Goal: Information Seeking & Learning: Check status

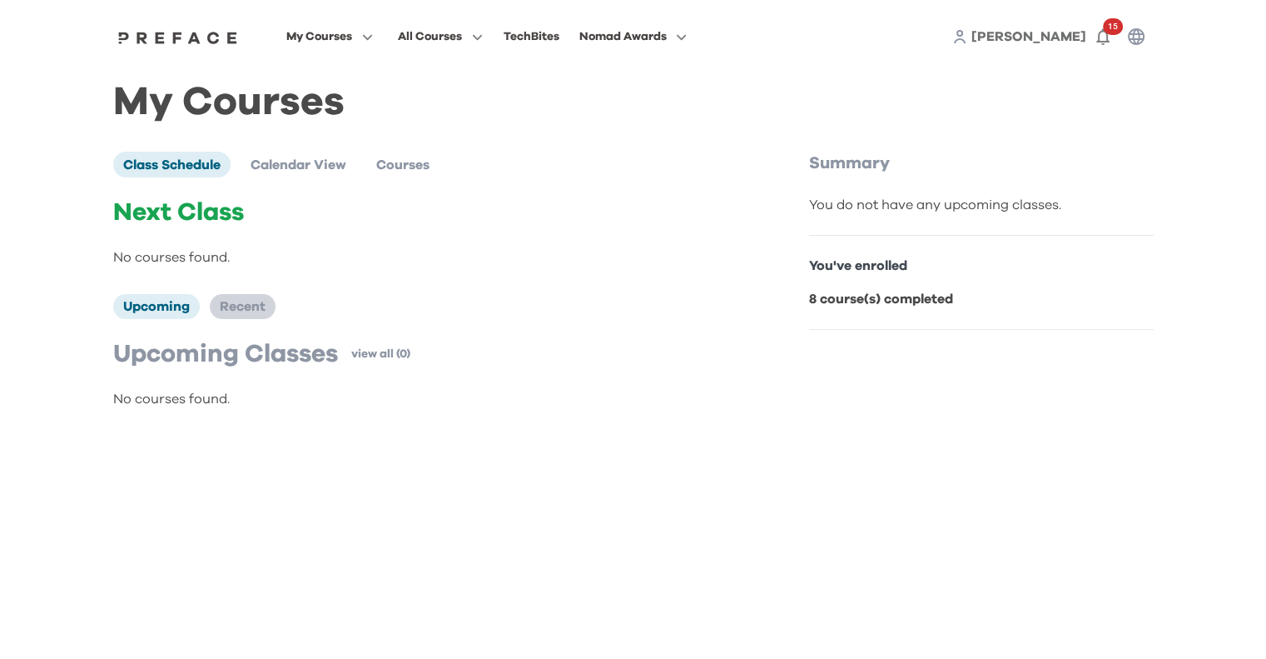
click at [227, 300] on span "Recent" at bounding box center [243, 306] width 46 height 13
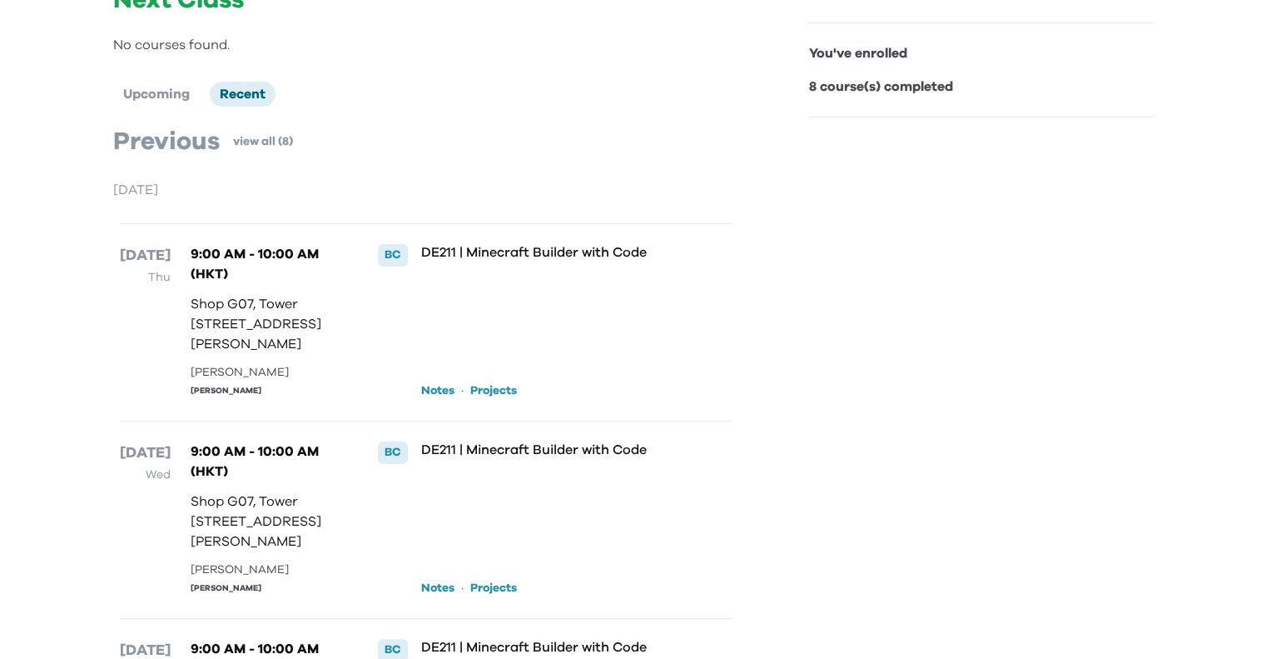
scroll to position [250, 0]
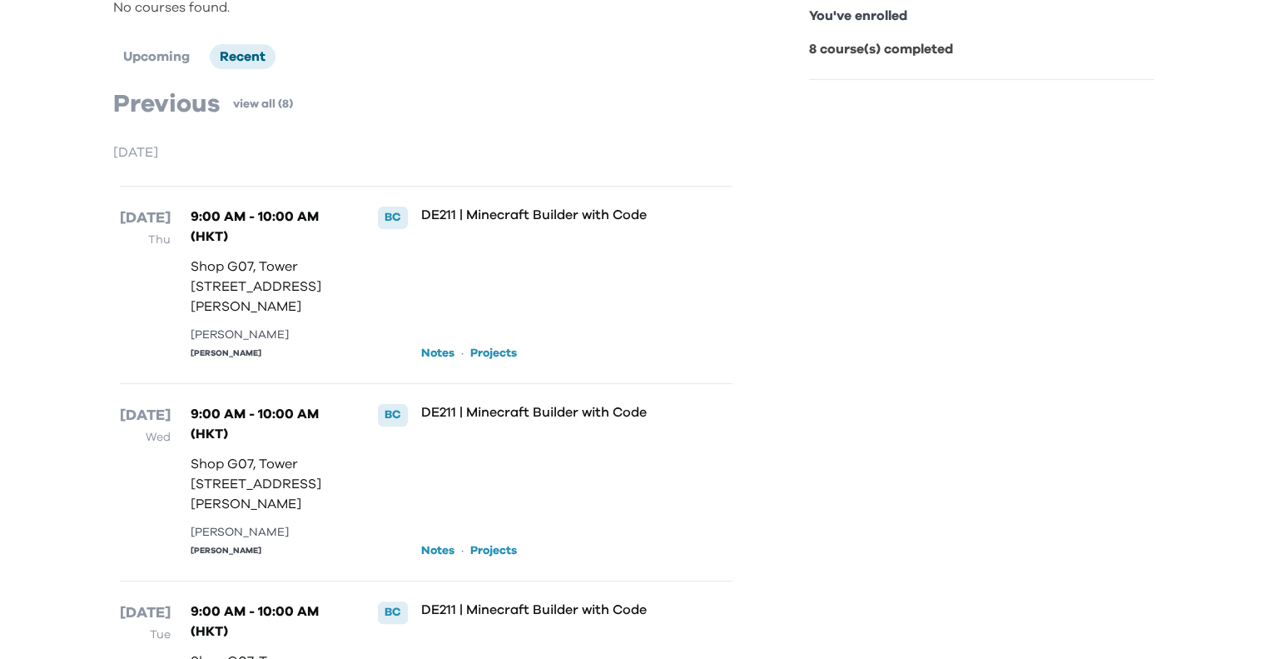
click at [435, 361] on link "Notes" at bounding box center [437, 353] width 33 height 17
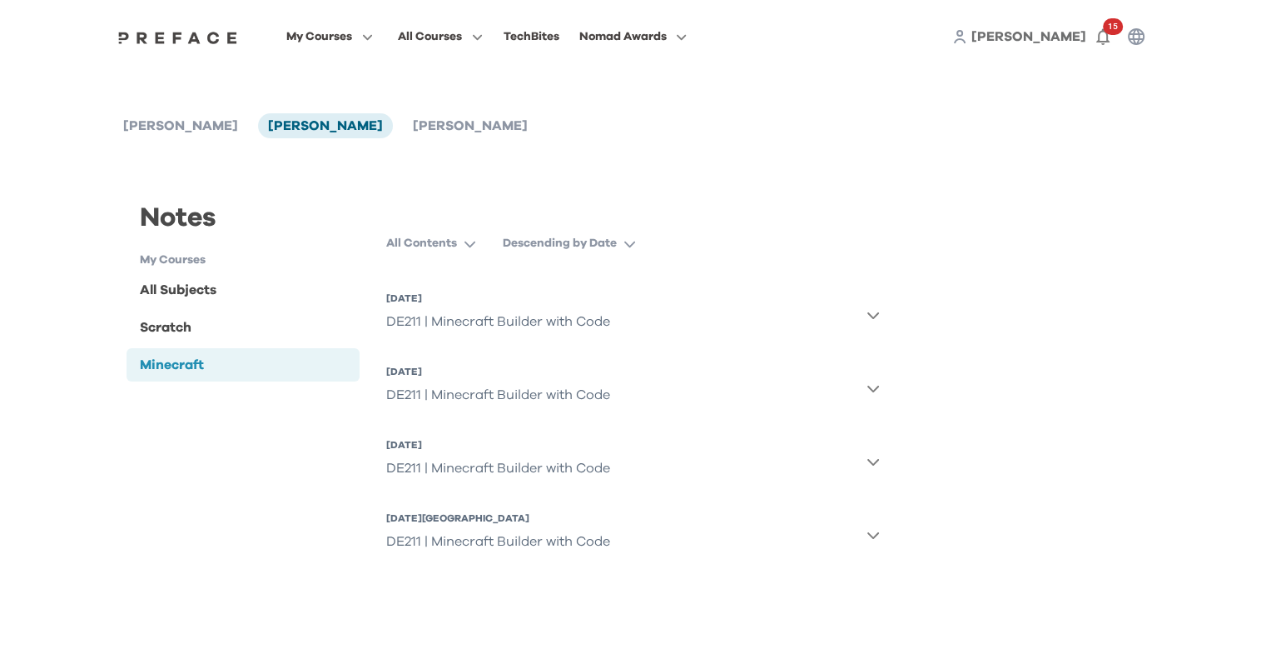
click at [868, 318] on icon "button" at bounding box center [873, 314] width 13 height 13
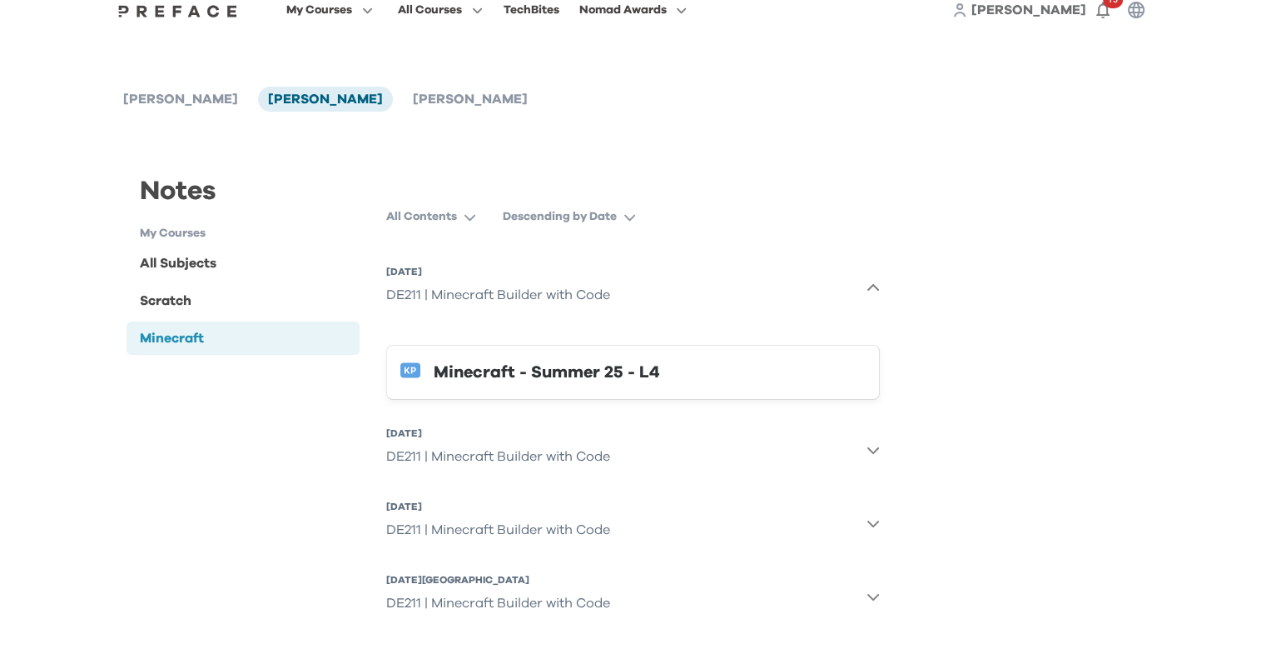
scroll to position [40, 0]
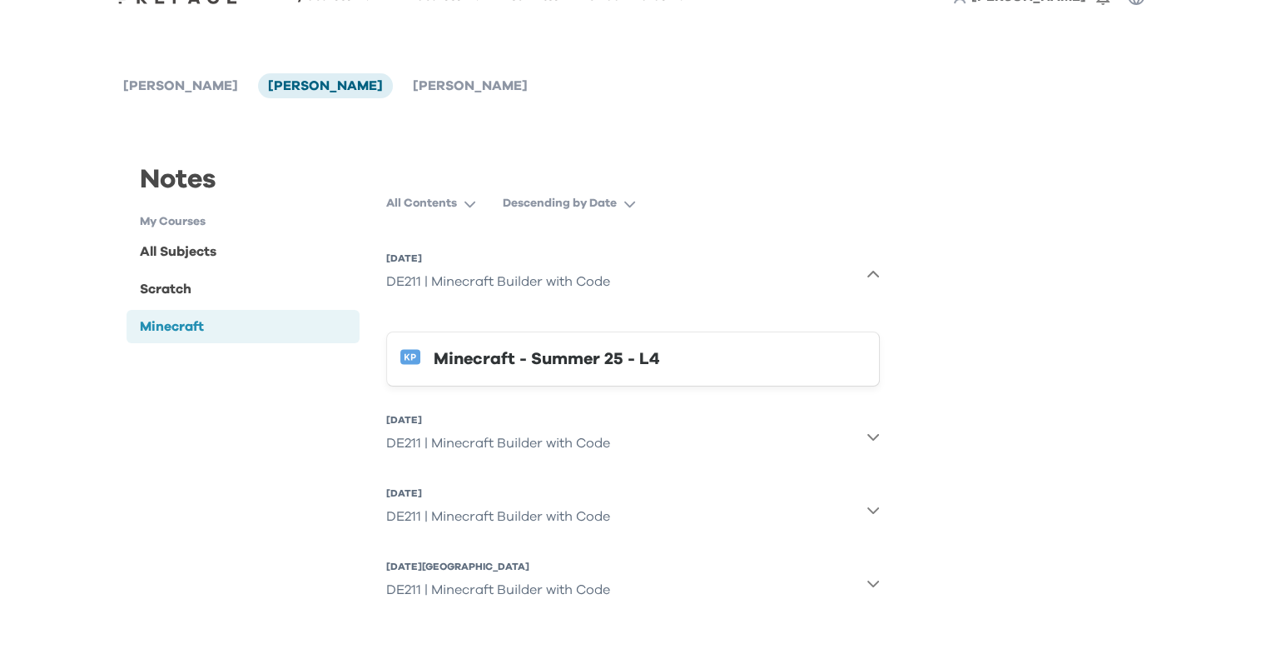
click at [872, 432] on icon "button" at bounding box center [873, 436] width 13 height 13
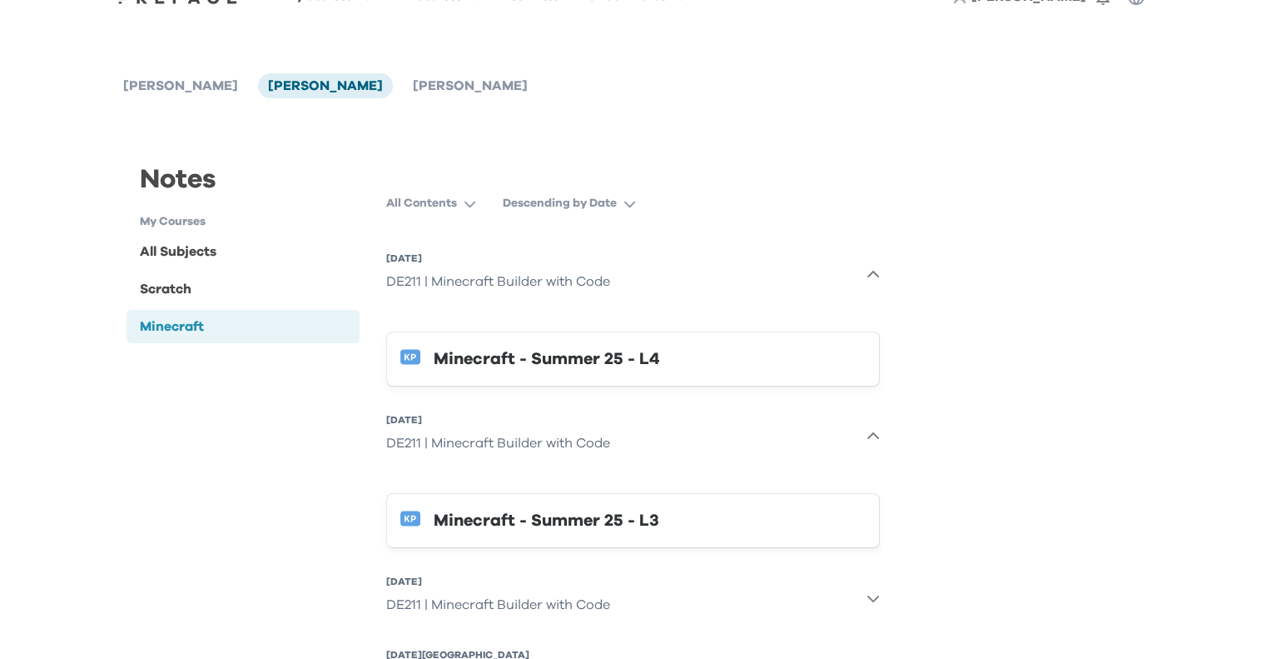
scroll to position [128, 0]
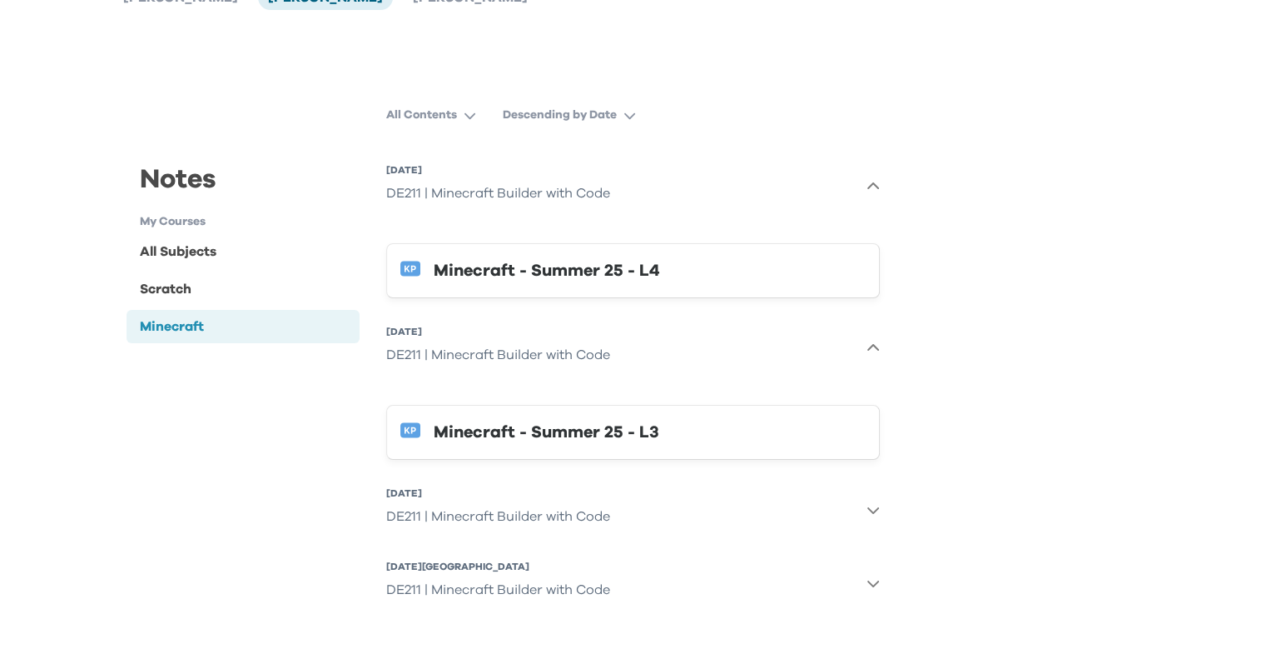
click at [876, 512] on icon "button" at bounding box center [873, 509] width 13 height 13
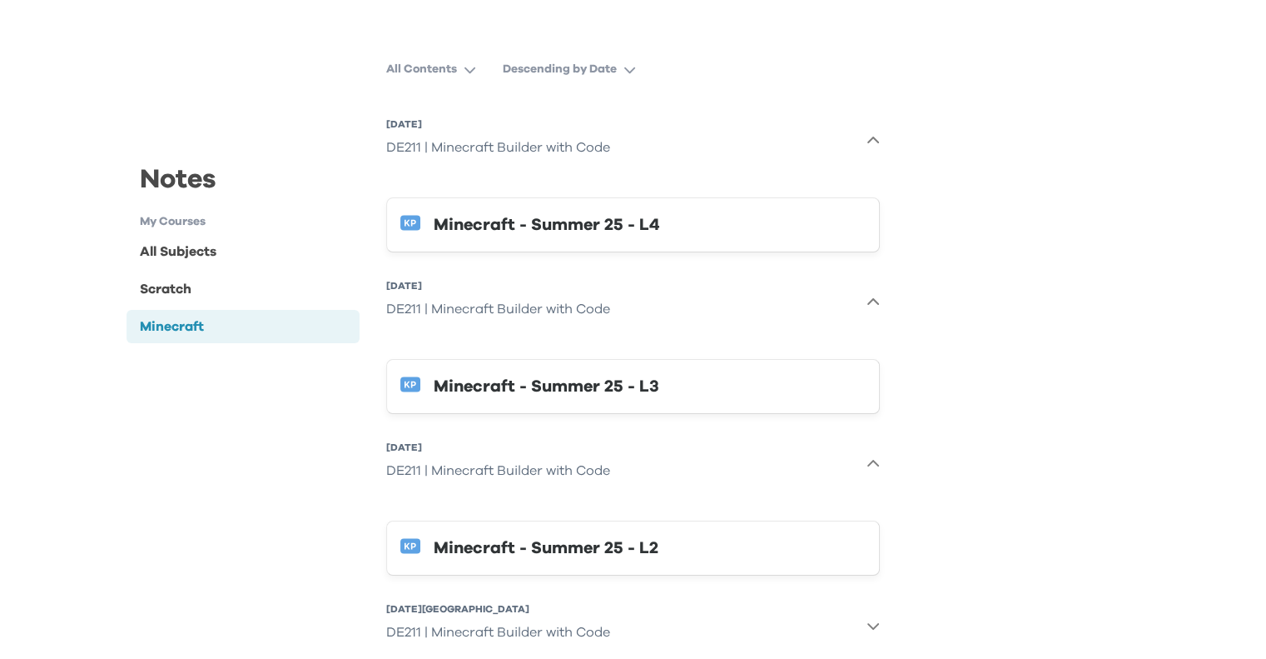
scroll to position [216, 0]
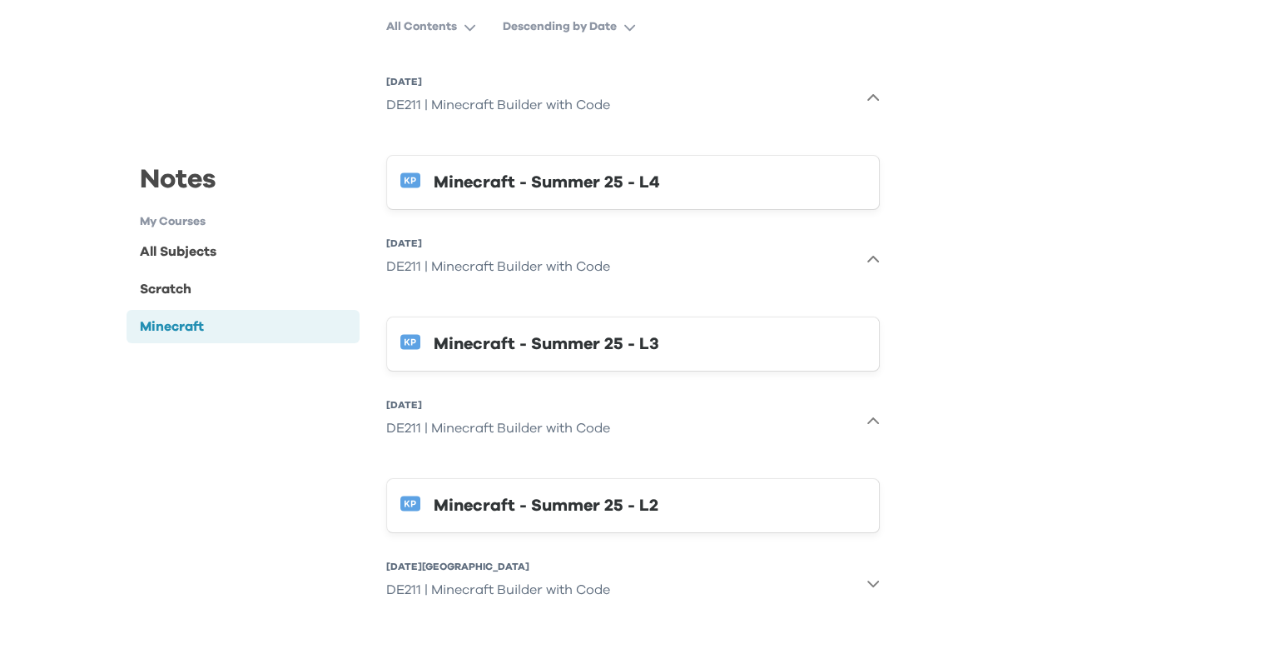
click at [870, 583] on icon "button" at bounding box center [874, 583] width 12 height 7
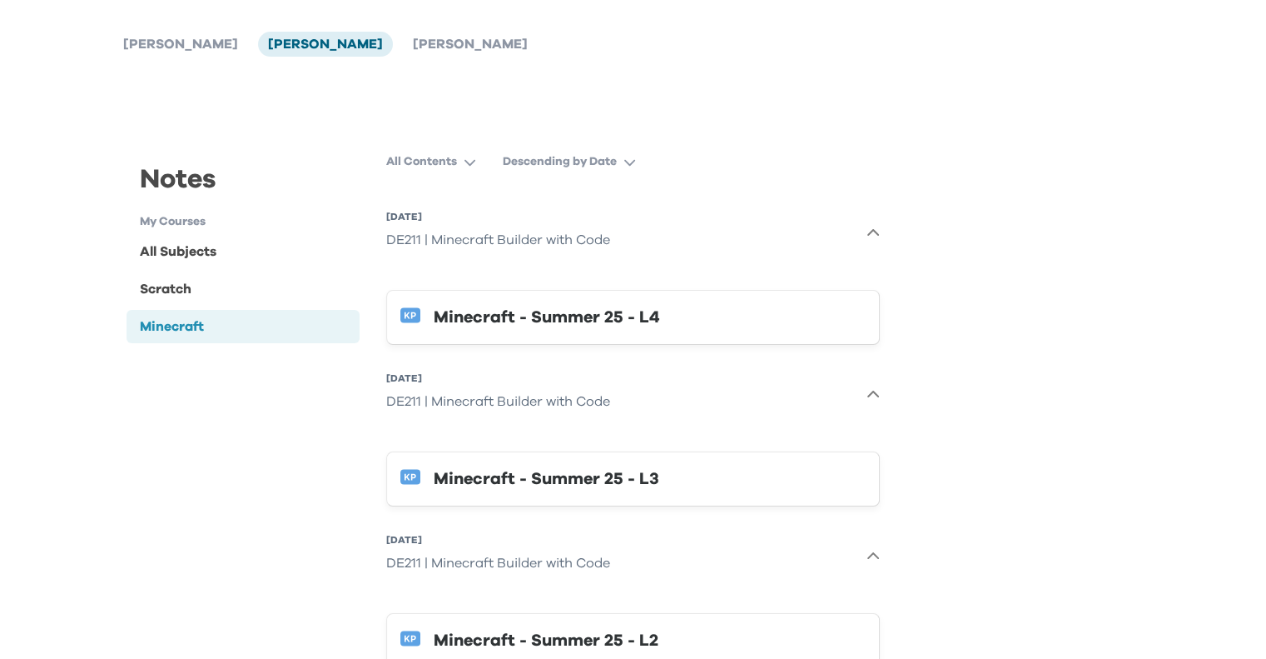
scroll to position [0, 0]
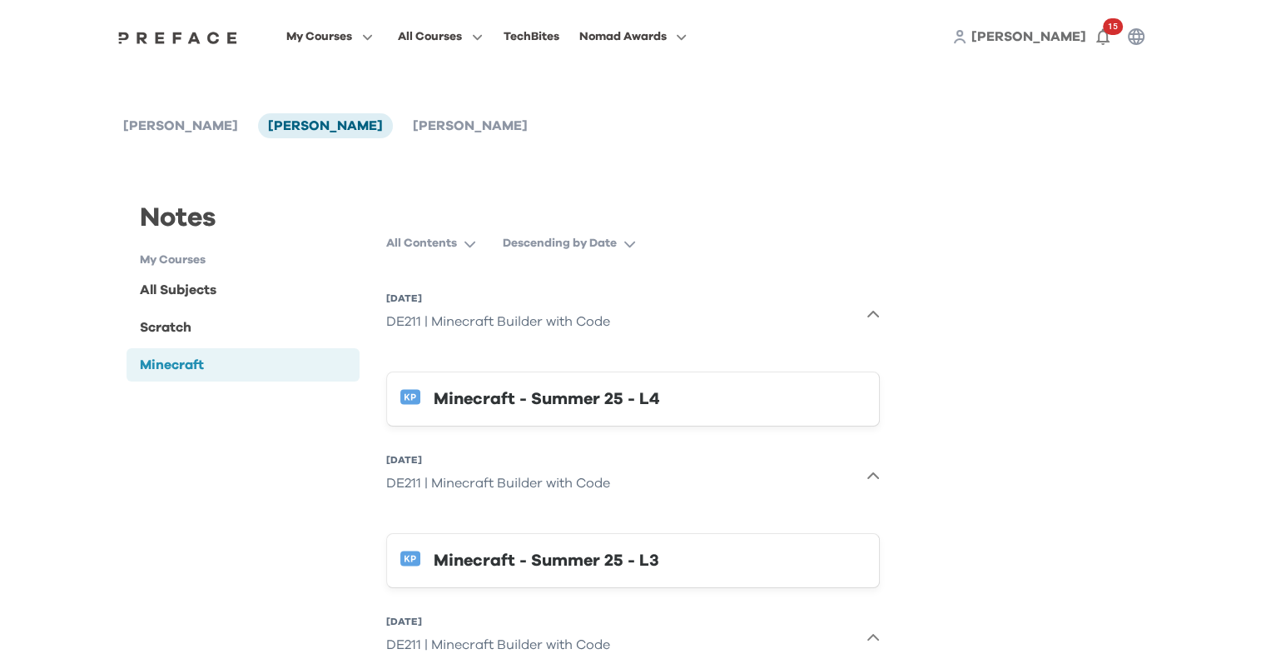
click at [453, 410] on div "Minecraft - Summer 25 - L4" at bounding box center [650, 398] width 432 height 27
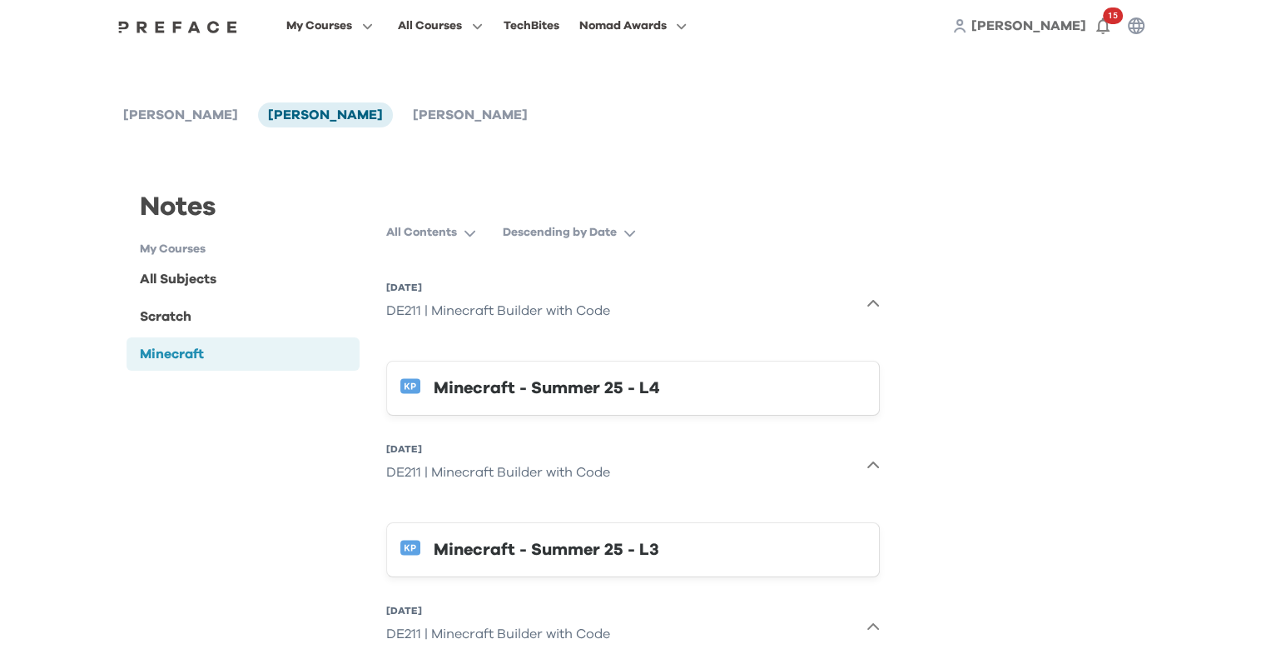
scroll to position [83, 0]
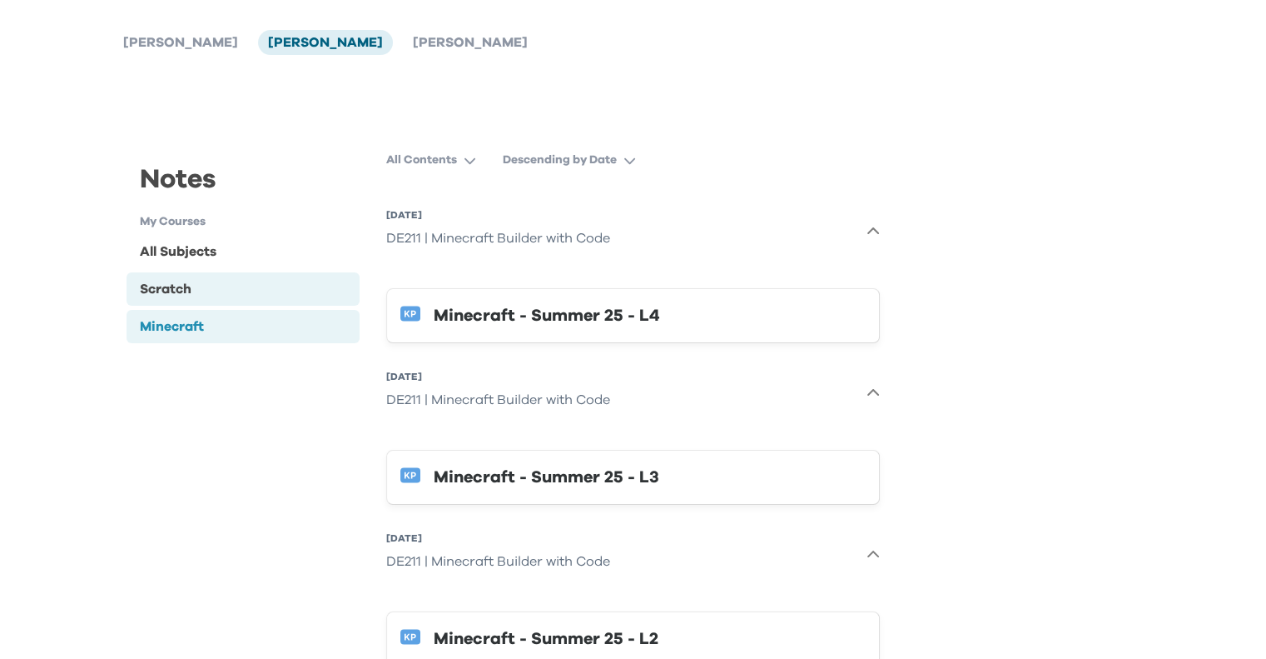
click at [224, 282] on div "Scratch" at bounding box center [244, 288] width 234 height 33
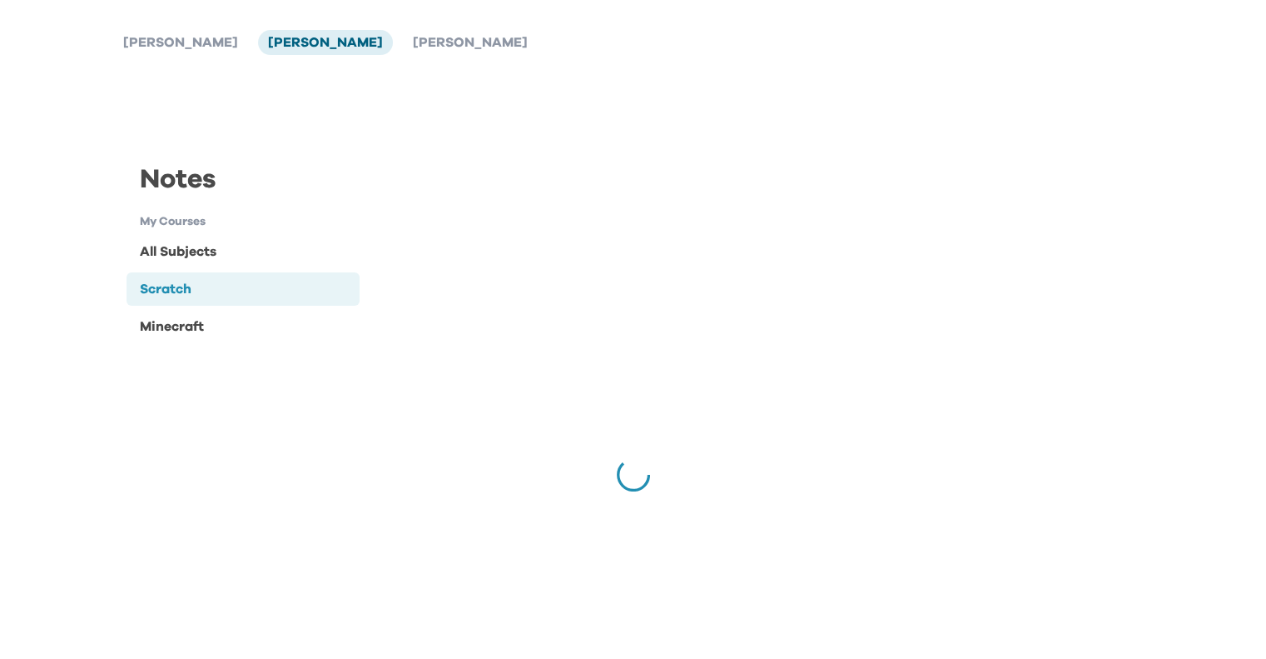
scroll to position [0, 0]
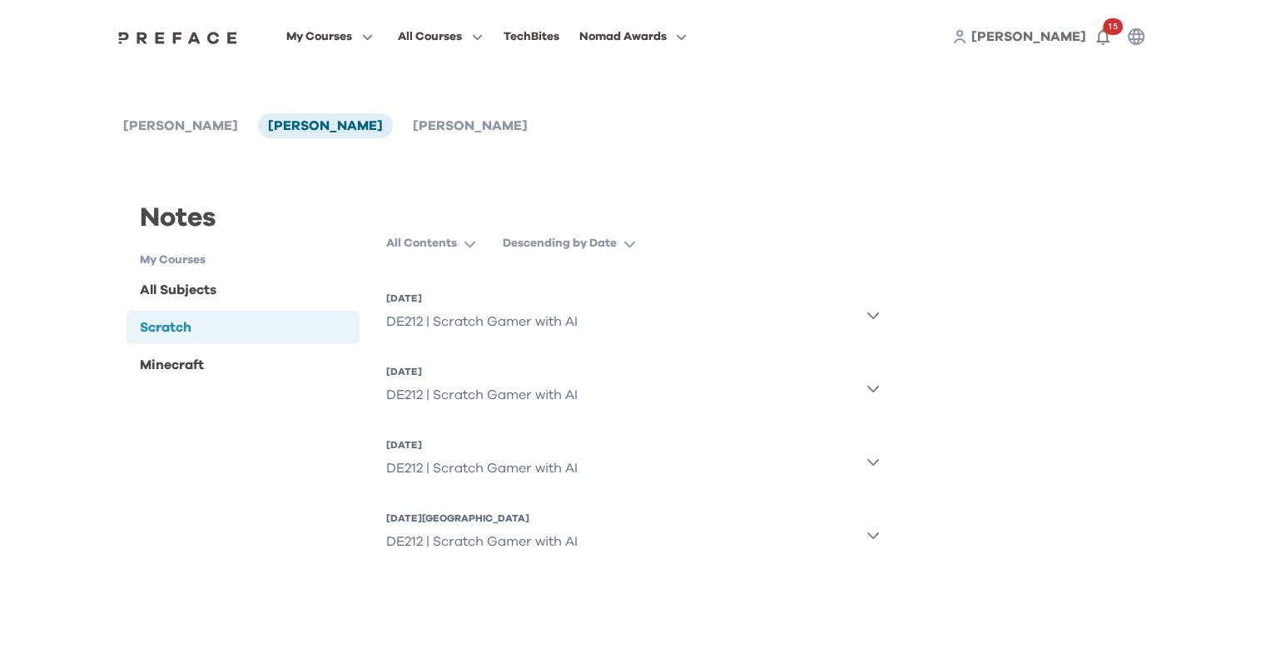
click at [874, 303] on button "15 Aug 2025, Fri DE212 | Scratch Gamer with AI" at bounding box center [633, 315] width 494 height 60
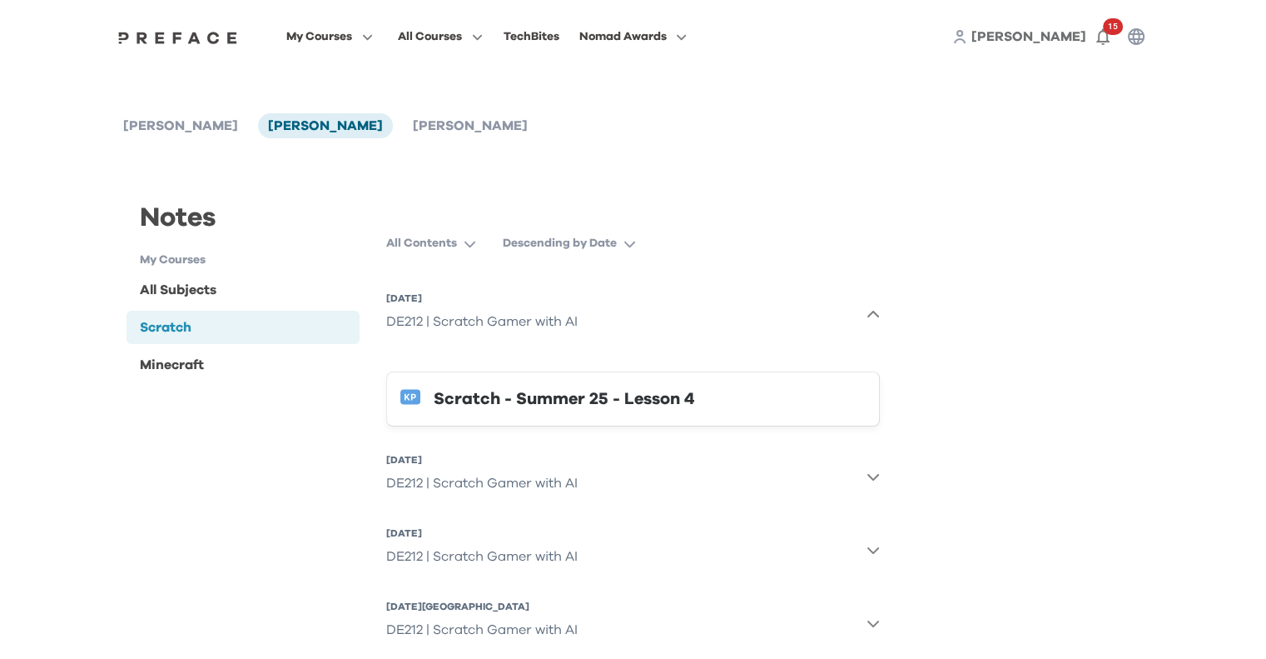
scroll to position [40, 0]
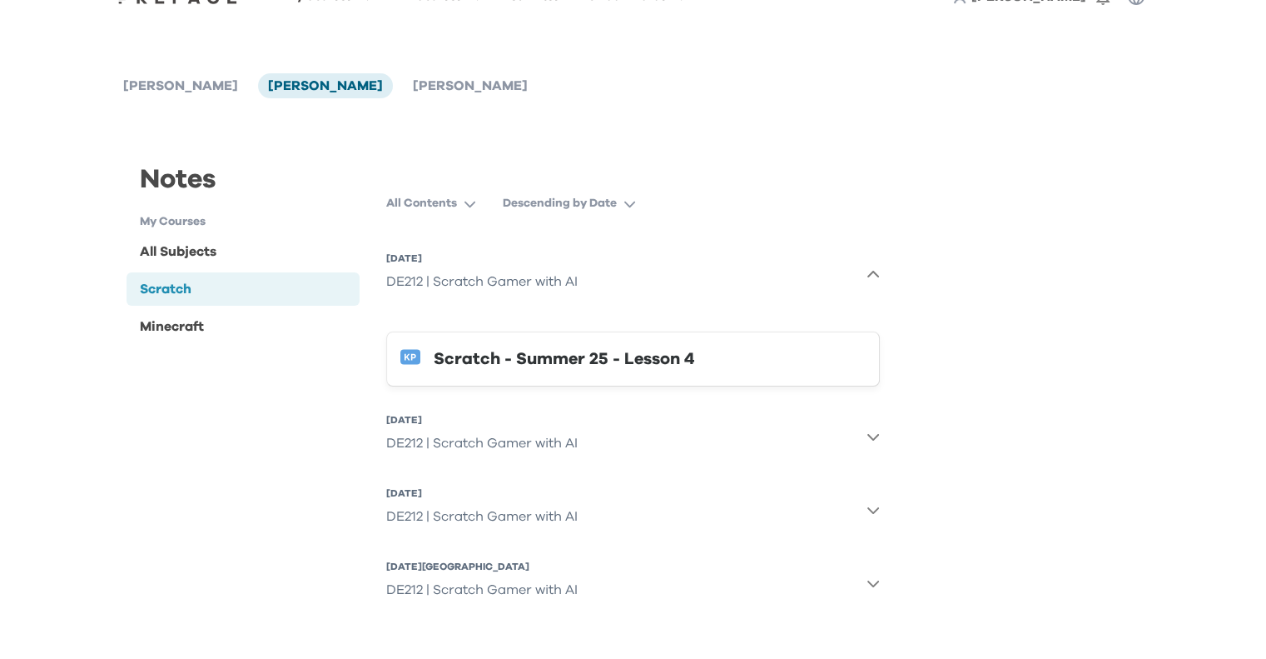
click at [596, 352] on div "Scratch - Summer 25 - Lesson 4" at bounding box center [650, 359] width 432 height 27
click at [241, 319] on div "Minecraft" at bounding box center [244, 325] width 234 height 33
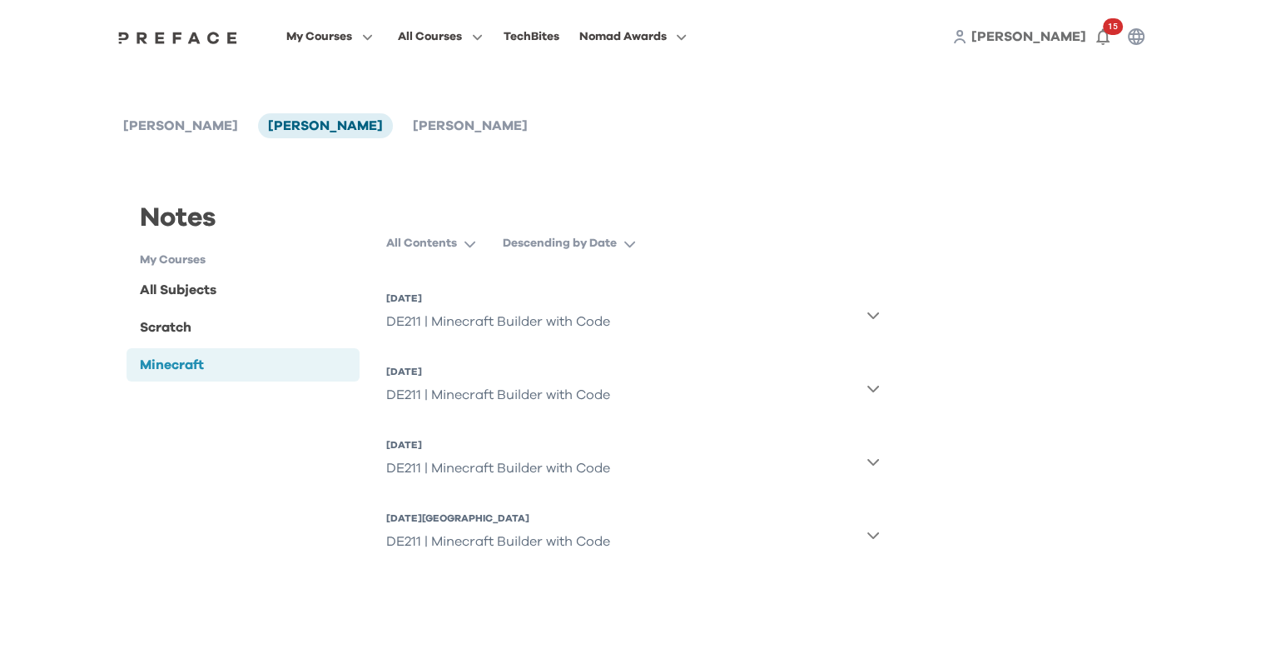
scroll to position [0, 0]
click at [865, 385] on button "20 Aug 2025, Wed DE211 | Minecraft Builder with Code" at bounding box center [633, 388] width 494 height 60
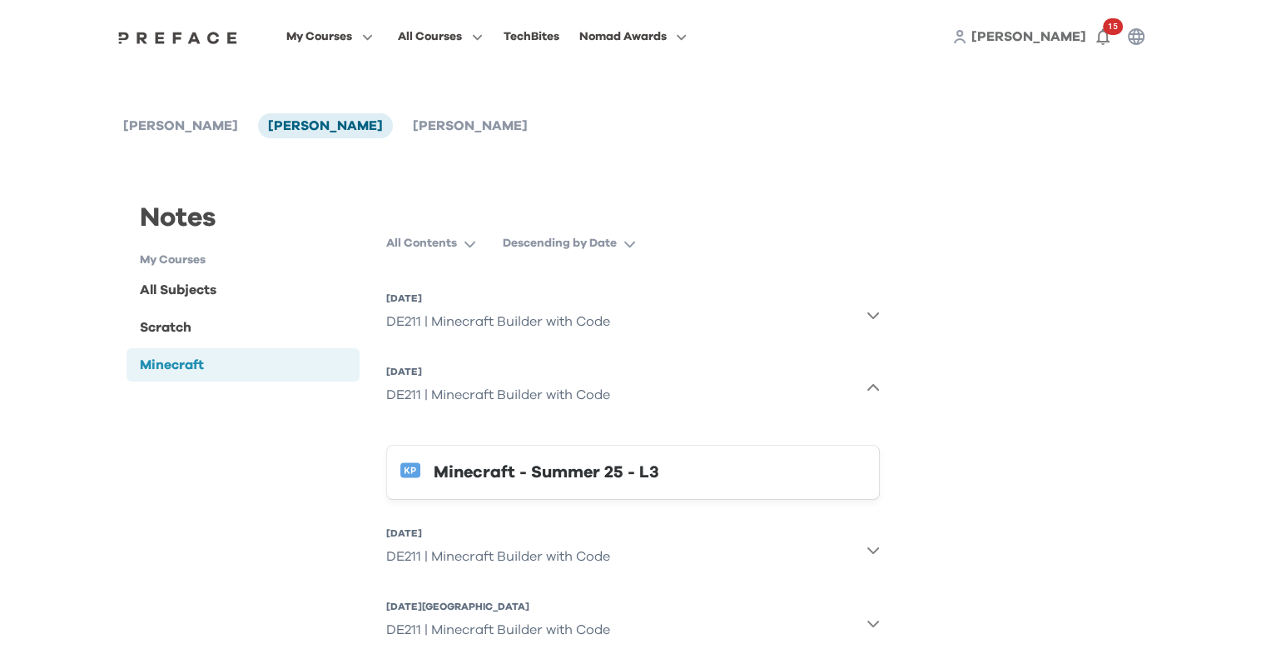
click at [666, 472] on div "Minecraft - Summer 25 - L3" at bounding box center [650, 472] width 432 height 27
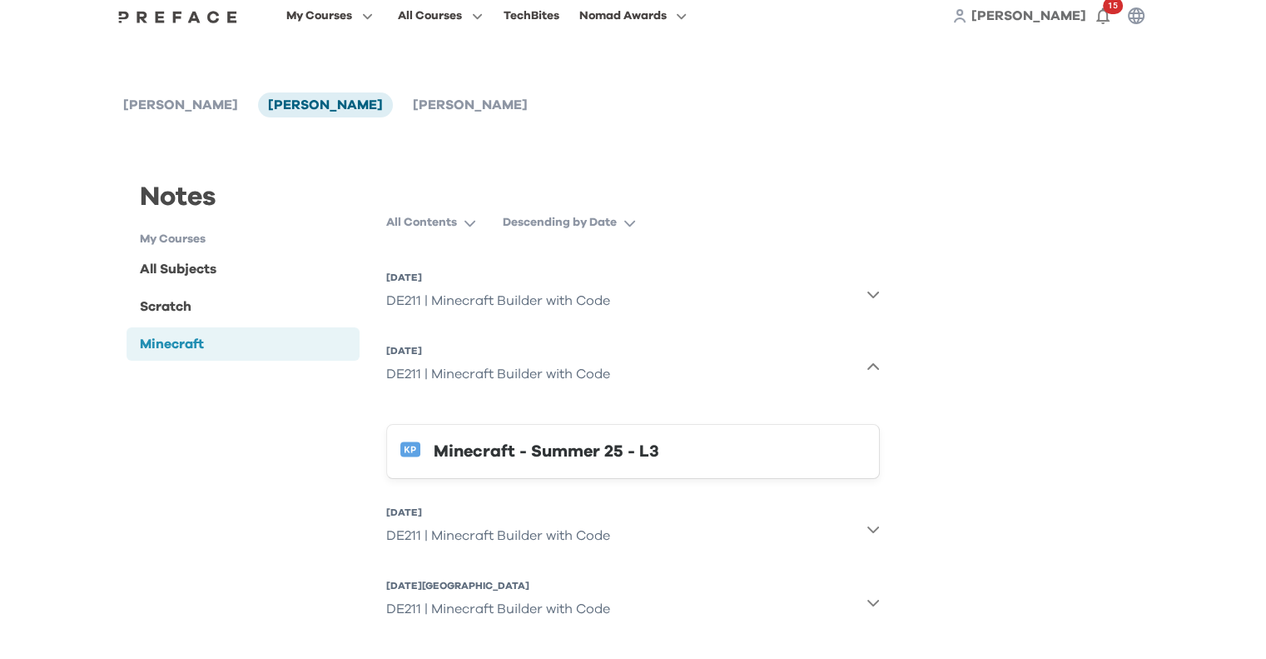
scroll to position [40, 0]
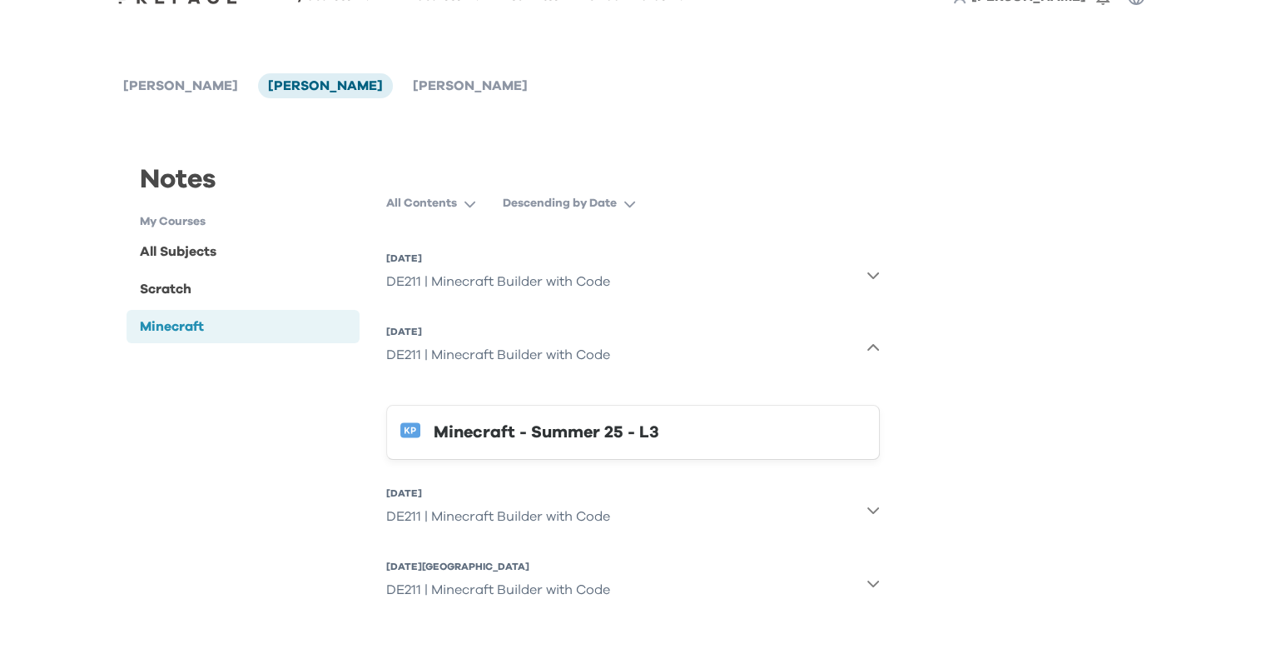
click at [873, 512] on icon "button" at bounding box center [874, 510] width 12 height 7
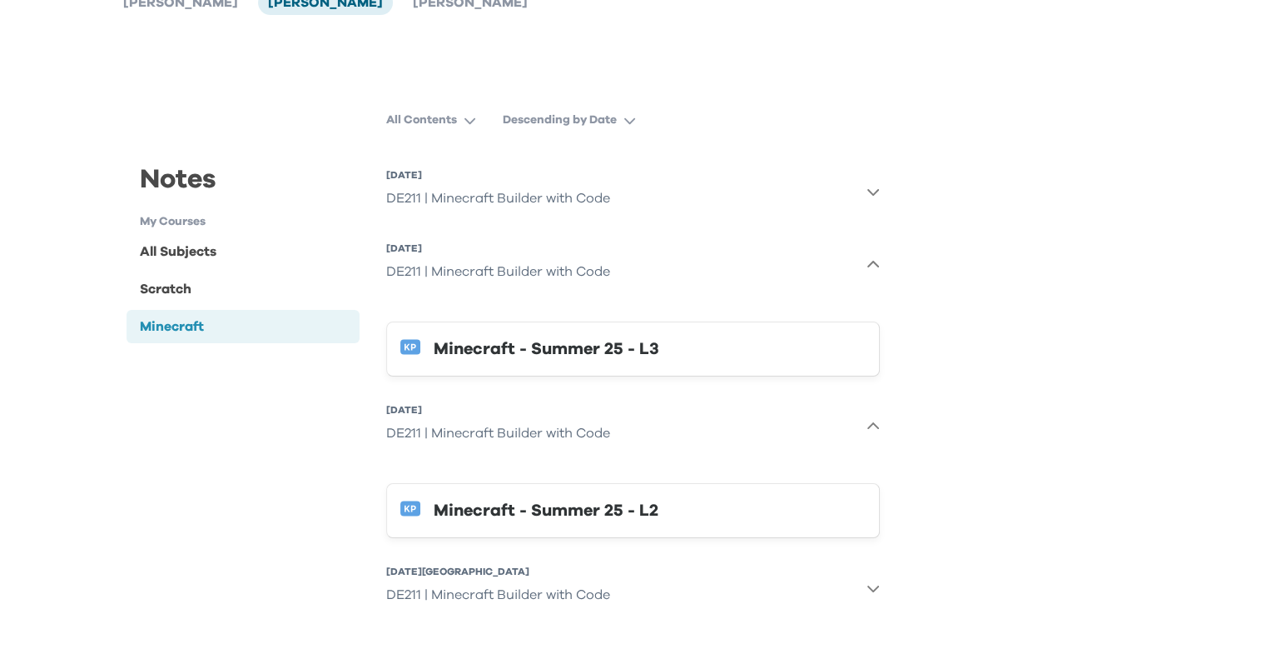
scroll to position [128, 0]
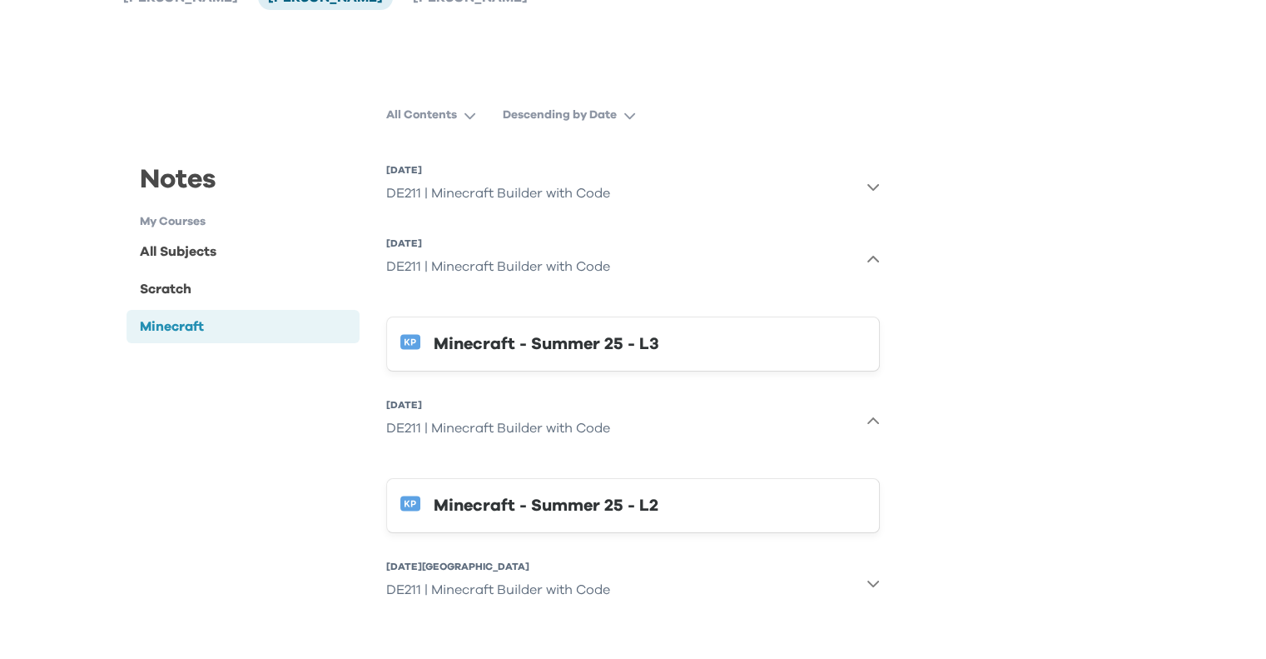
click at [600, 505] on div "Minecraft - Summer 25 - L2" at bounding box center [650, 505] width 432 height 27
click at [876, 585] on icon "button" at bounding box center [873, 582] width 13 height 13
click at [863, 567] on button "18 Aug 2025, Mon DE211 | Minecraft Builder with Code" at bounding box center [633, 583] width 494 height 60
click at [875, 579] on icon "button" at bounding box center [873, 582] width 13 height 13
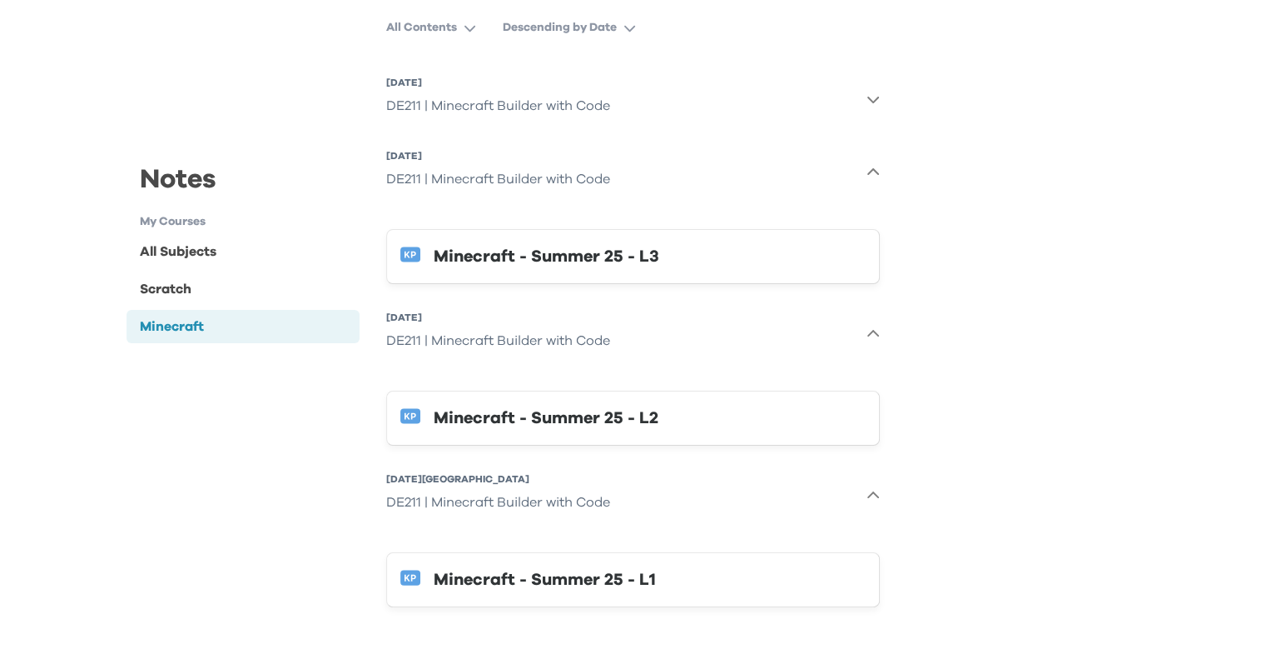
scroll to position [216, 0]
click at [696, 577] on div "Minecraft - Summer 25 - L1" at bounding box center [650, 578] width 432 height 27
click at [231, 280] on div "Scratch" at bounding box center [244, 288] width 234 height 33
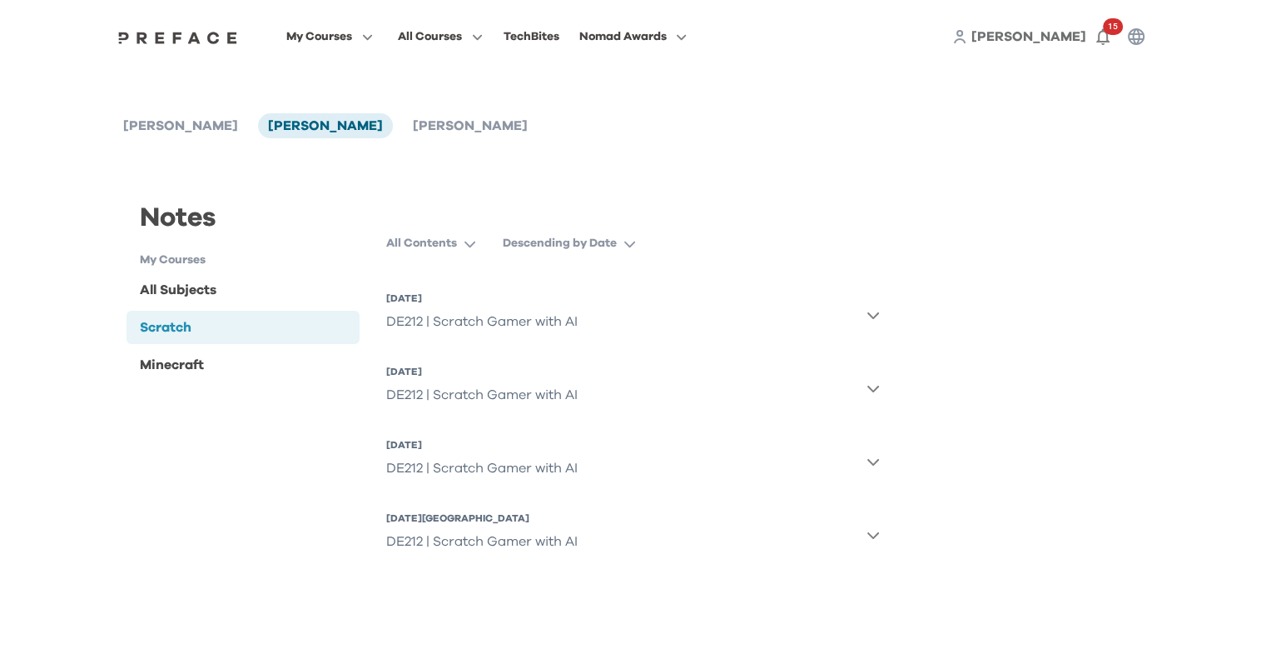
click at [863, 533] on button "11 Aug 2025, Mon DE212 | Scratch Gamer with AI" at bounding box center [633, 535] width 494 height 60
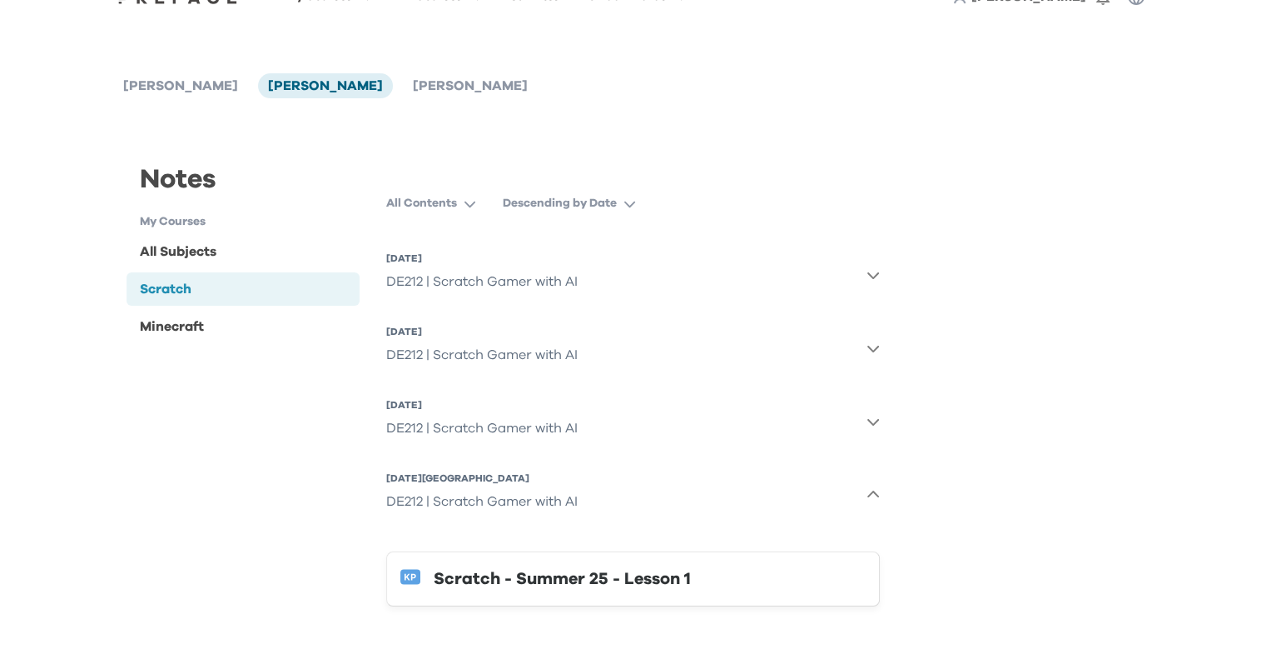
scroll to position [40, 0]
click at [653, 564] on button "Scratch - Summer 25 - Lesson 1" at bounding box center [633, 578] width 494 height 55
click at [882, 426] on div "All Contents Descending by Date 15 Aug 2025, Fri DE212 | Scratch Gamer with AI …" at bounding box center [633, 413] width 520 height 451
click at [874, 420] on icon "button" at bounding box center [873, 421] width 13 height 13
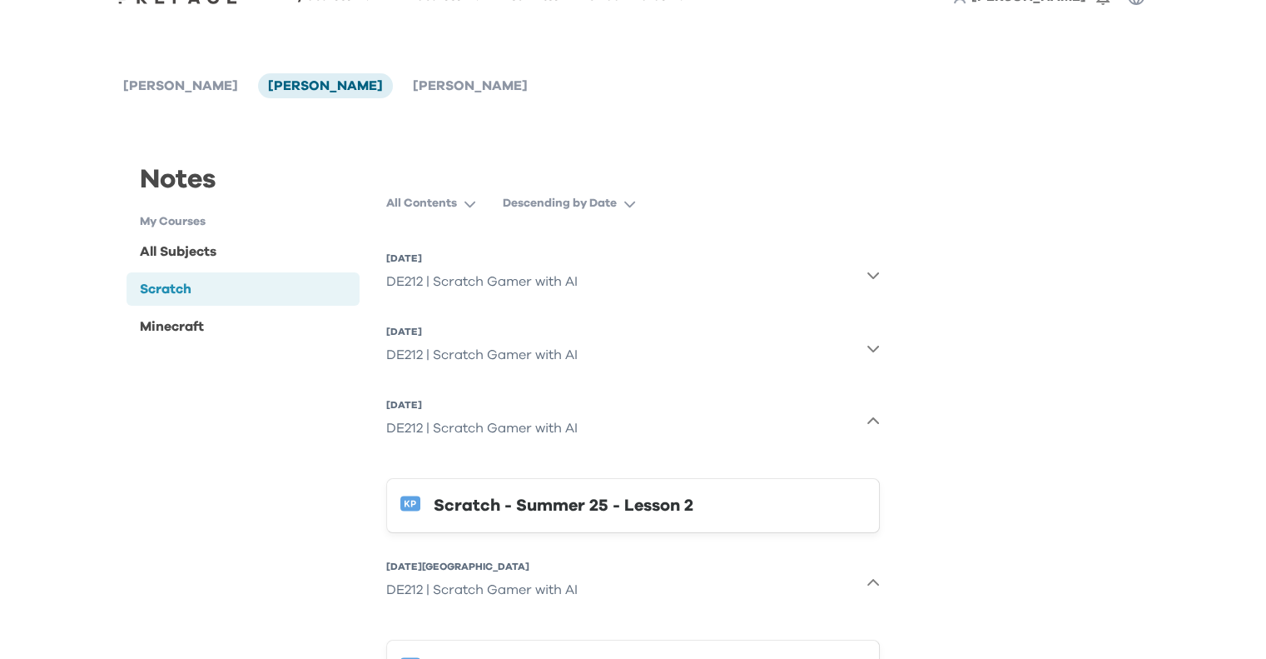
click at [677, 515] on div "Scratch - Summer 25 - Lesson 2" at bounding box center [650, 505] width 432 height 27
click at [560, 357] on div "DE212 | Scratch Gamer with AI" at bounding box center [481, 354] width 191 height 33
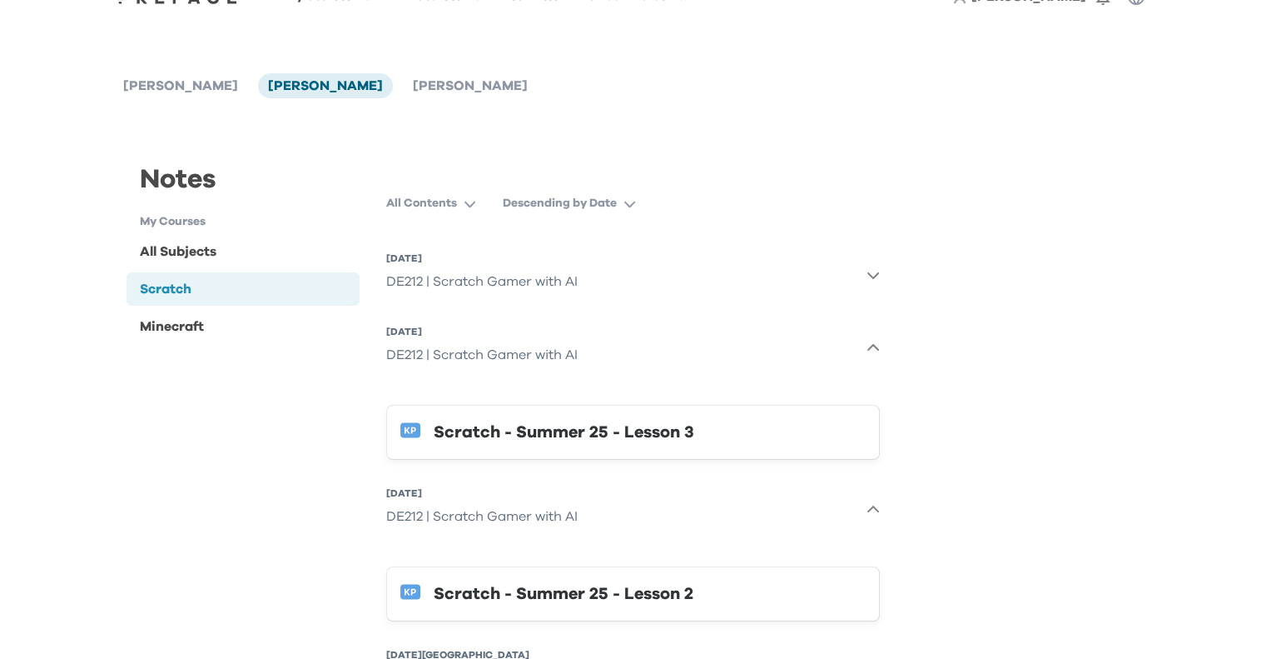
click at [858, 441] on div "Scratch - Summer 25 - Lesson 3" at bounding box center [650, 432] width 432 height 27
click at [486, 276] on div "DE212 | Scratch Gamer with AI" at bounding box center [481, 281] width 191 height 33
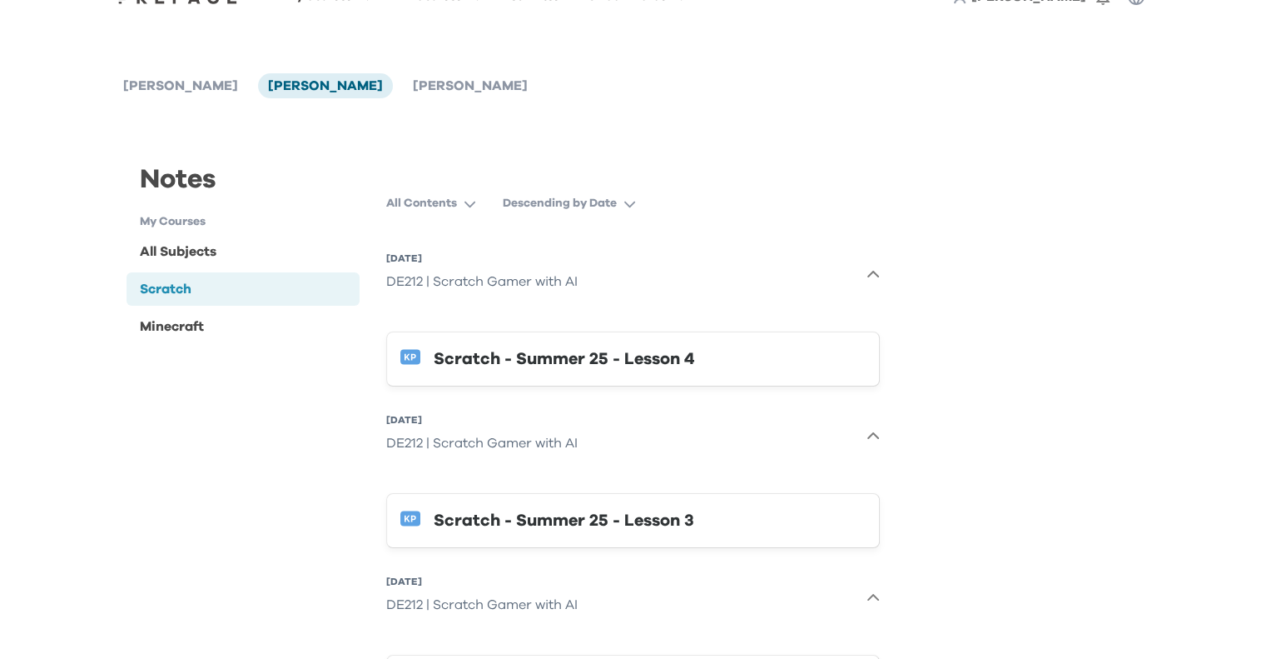
click at [499, 374] on button "Scratch - Summer 25 - Lesson 4" at bounding box center [633, 358] width 494 height 55
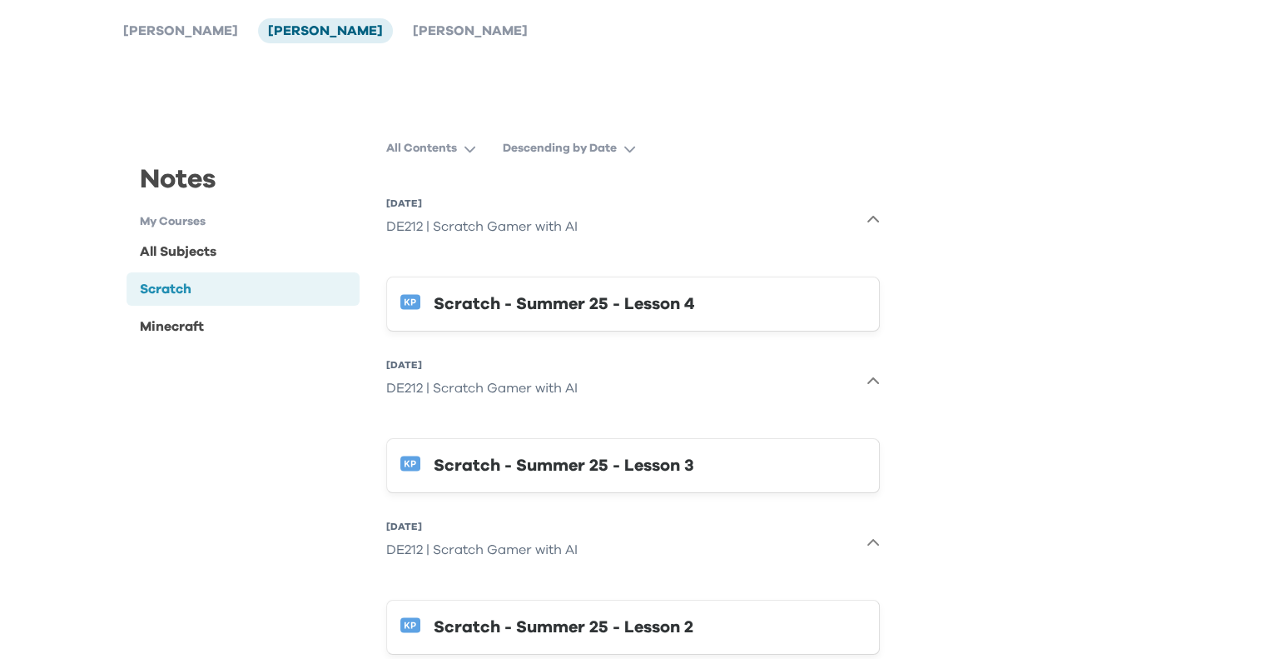
scroll to position [123, 0]
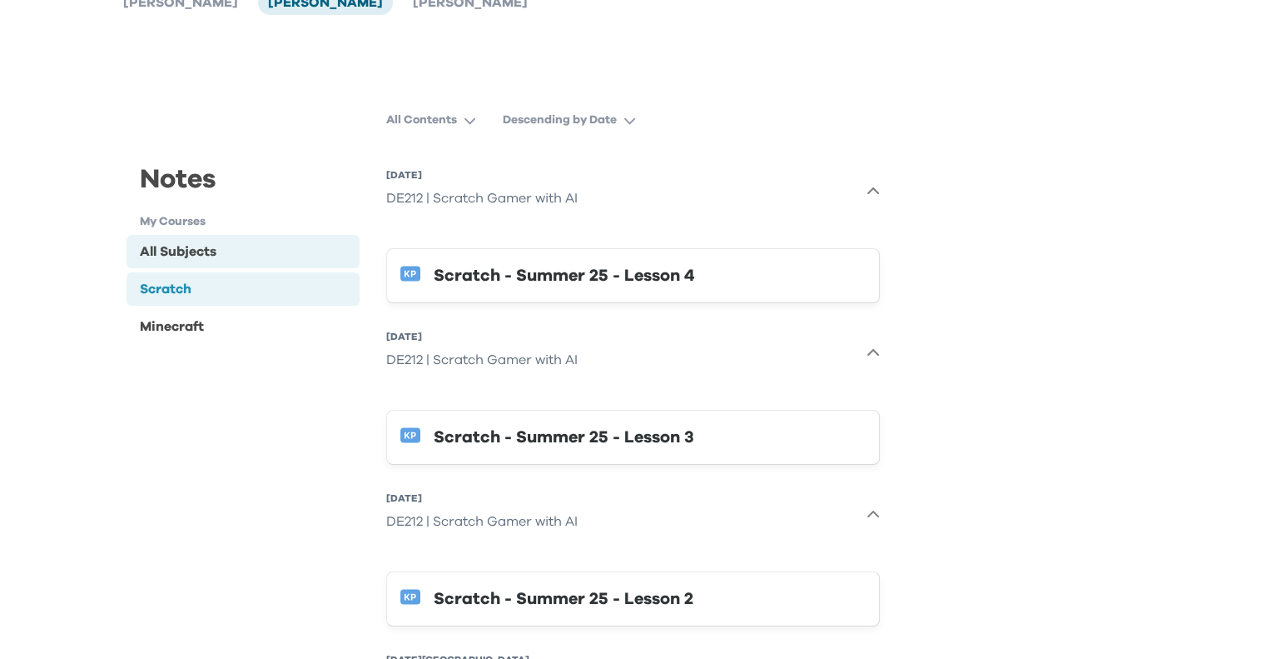
click at [226, 238] on div "All Subjects" at bounding box center [244, 251] width 234 height 33
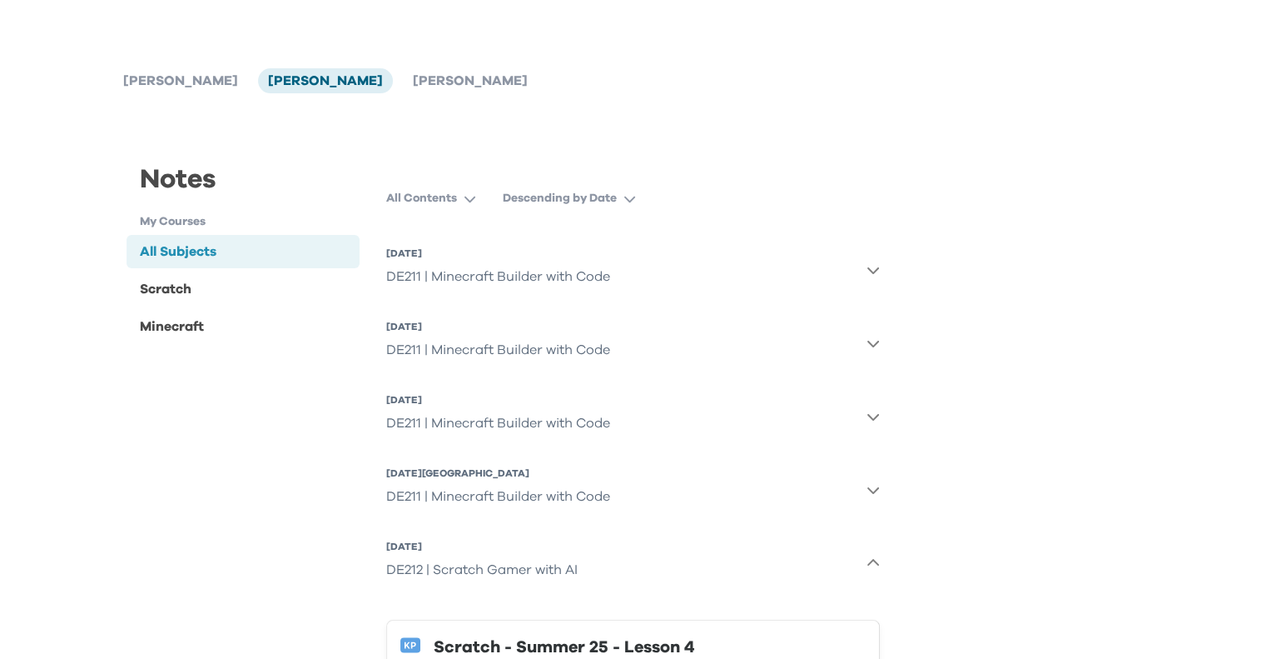
scroll to position [0, 0]
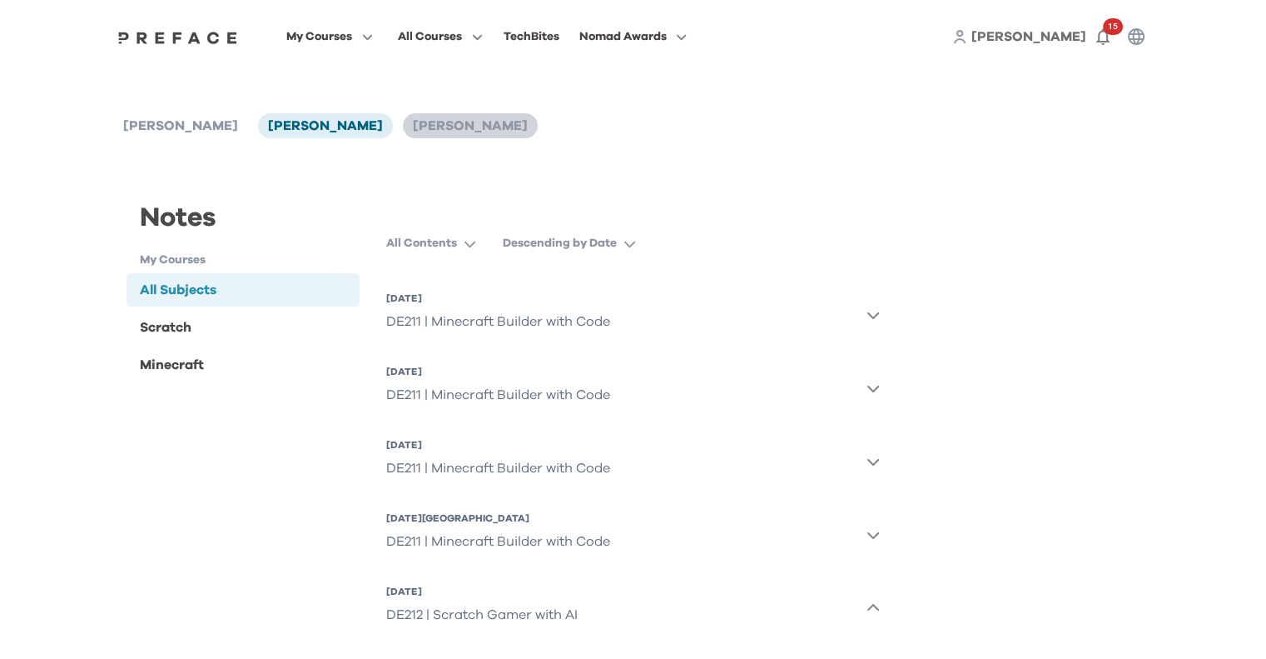
click at [413, 126] on span "Elijah Lu" at bounding box center [470, 125] width 115 height 13
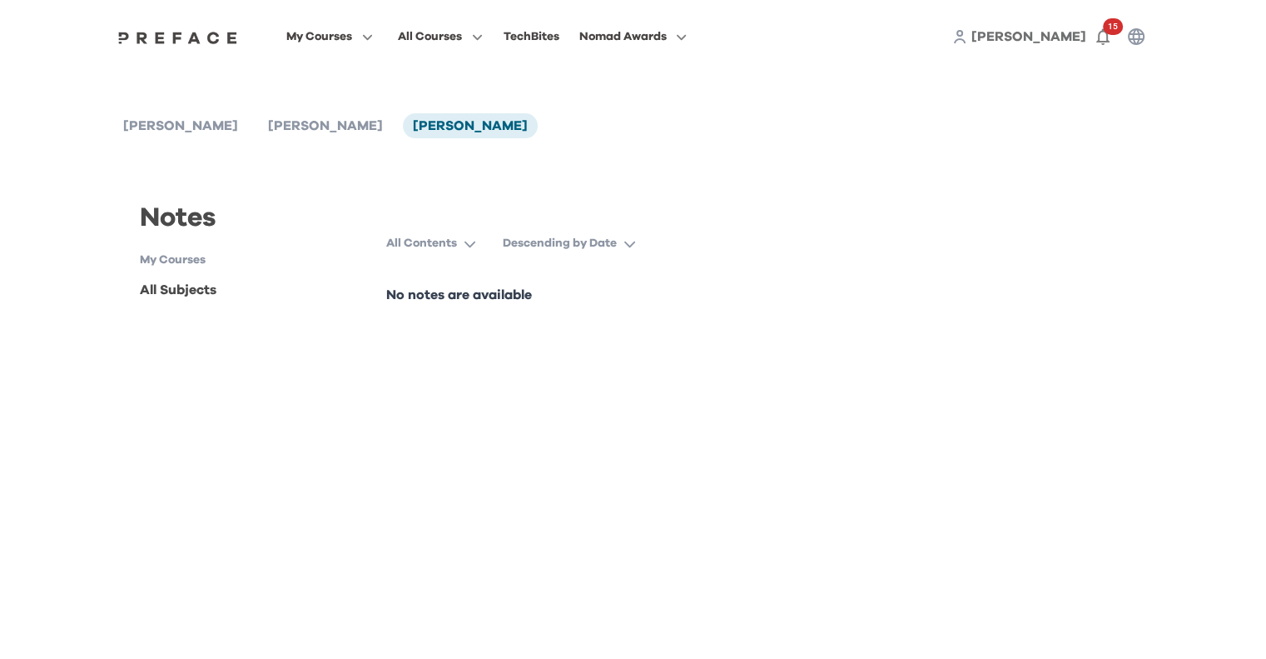
click at [191, 256] on h1 "My Courses" at bounding box center [250, 259] width 221 height 17
click at [268, 126] on span "Elijah Lu" at bounding box center [325, 125] width 115 height 13
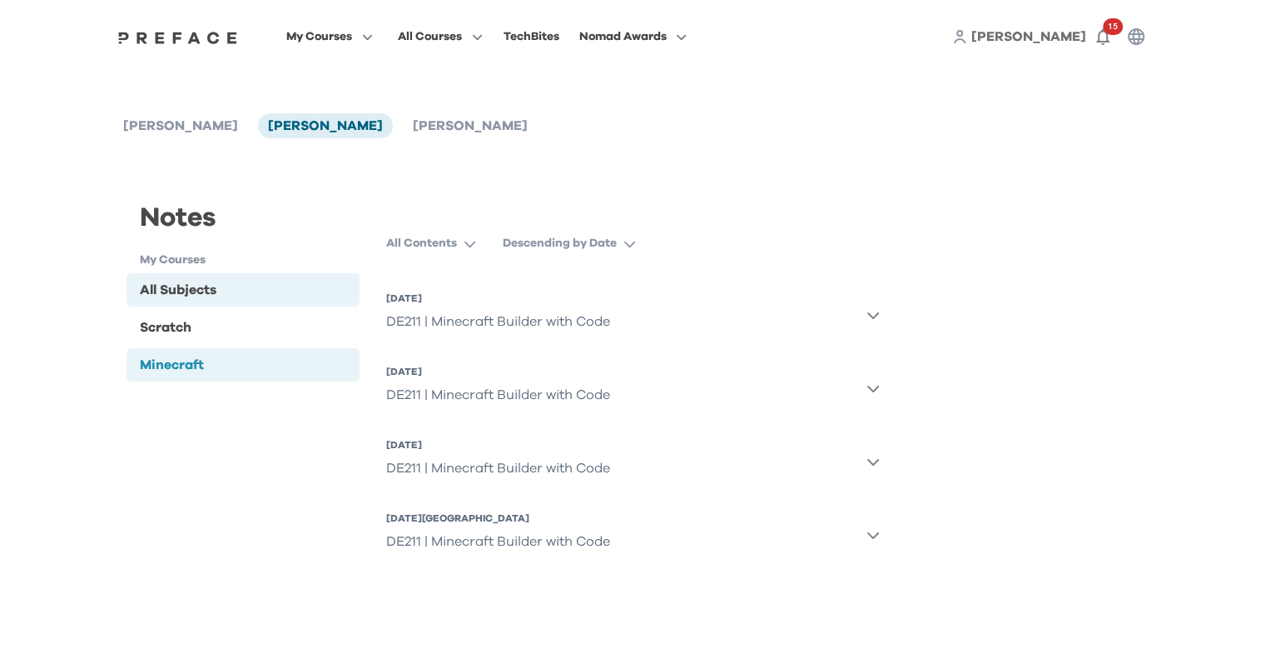
click at [185, 297] on div "All Subjects" at bounding box center [178, 290] width 77 height 20
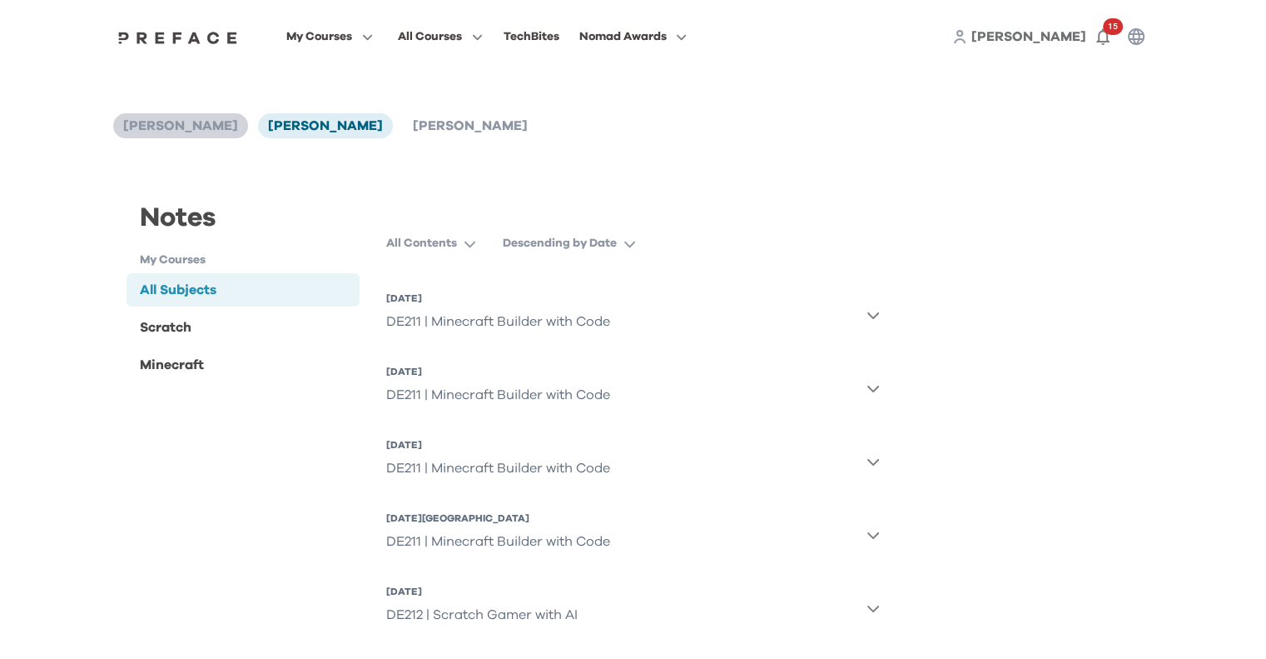
click at [158, 125] on span "Lillian Lu" at bounding box center [180, 125] width 115 height 13
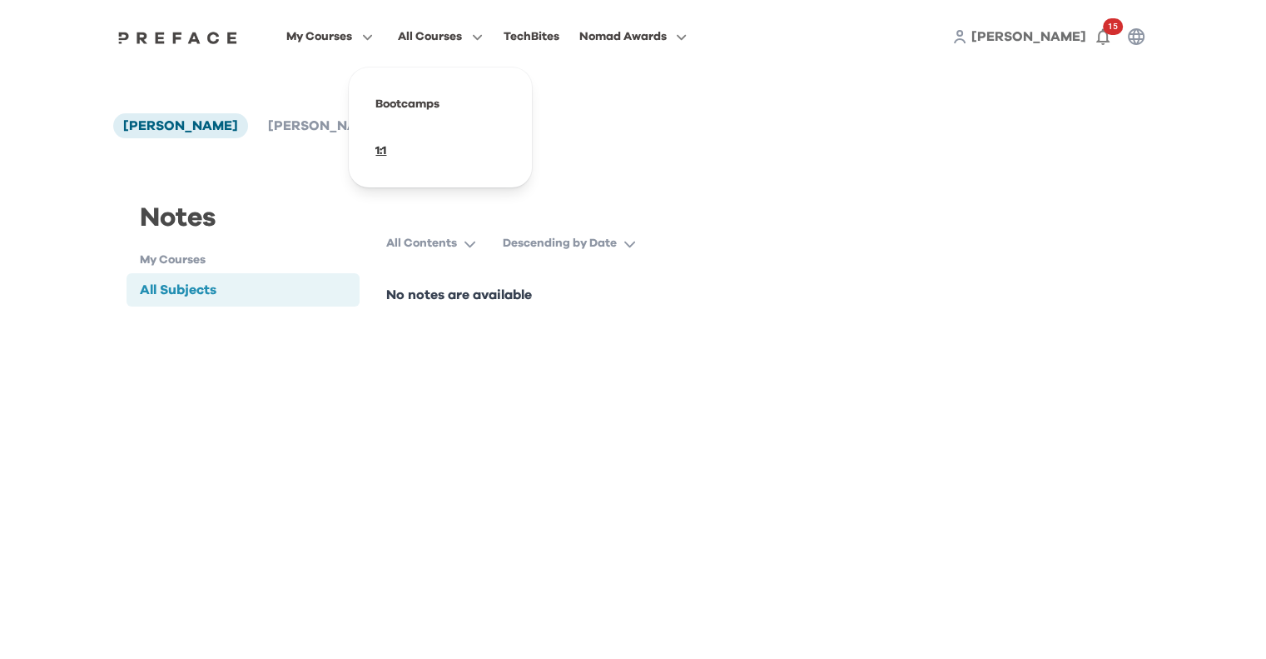
click at [390, 152] on span at bounding box center [440, 150] width 157 height 47
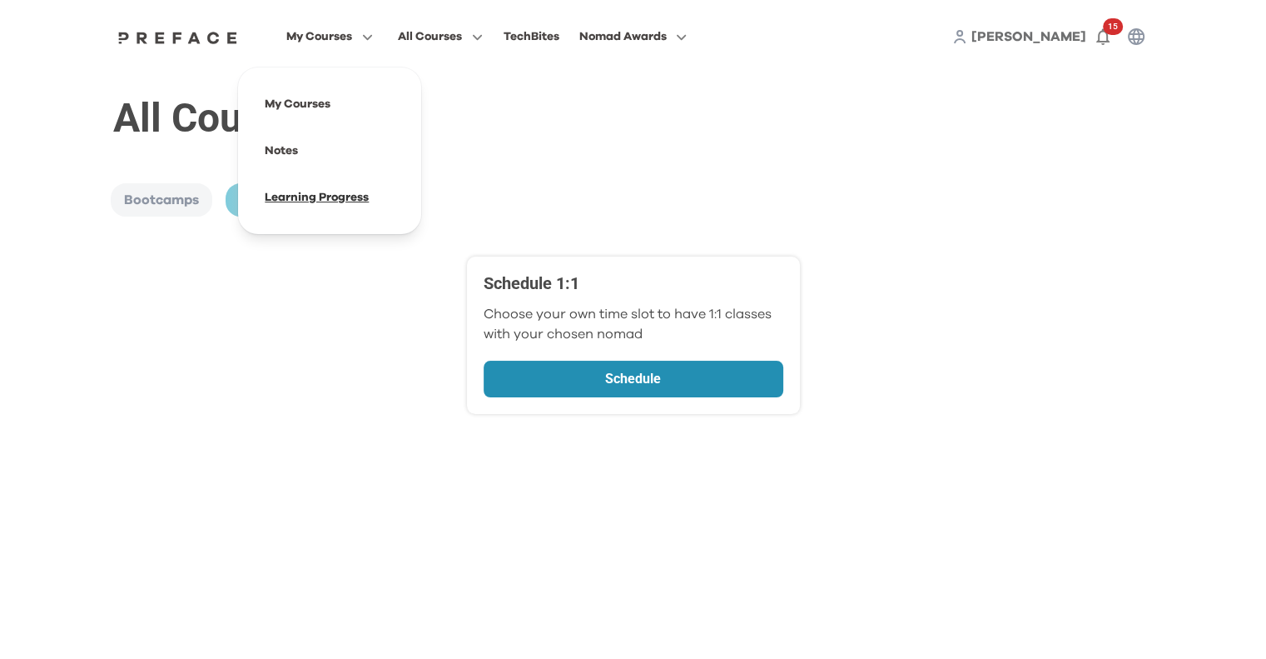
click at [307, 197] on span at bounding box center [329, 197] width 157 height 47
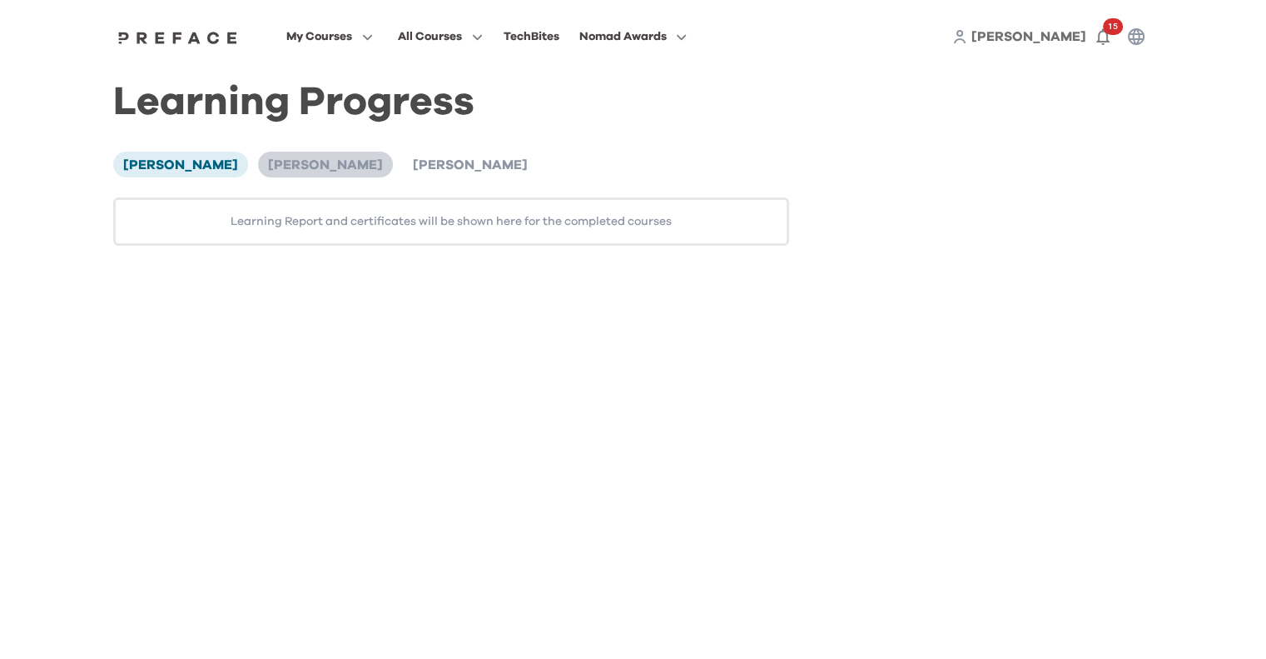
click at [268, 161] on span "[PERSON_NAME]" at bounding box center [325, 164] width 115 height 13
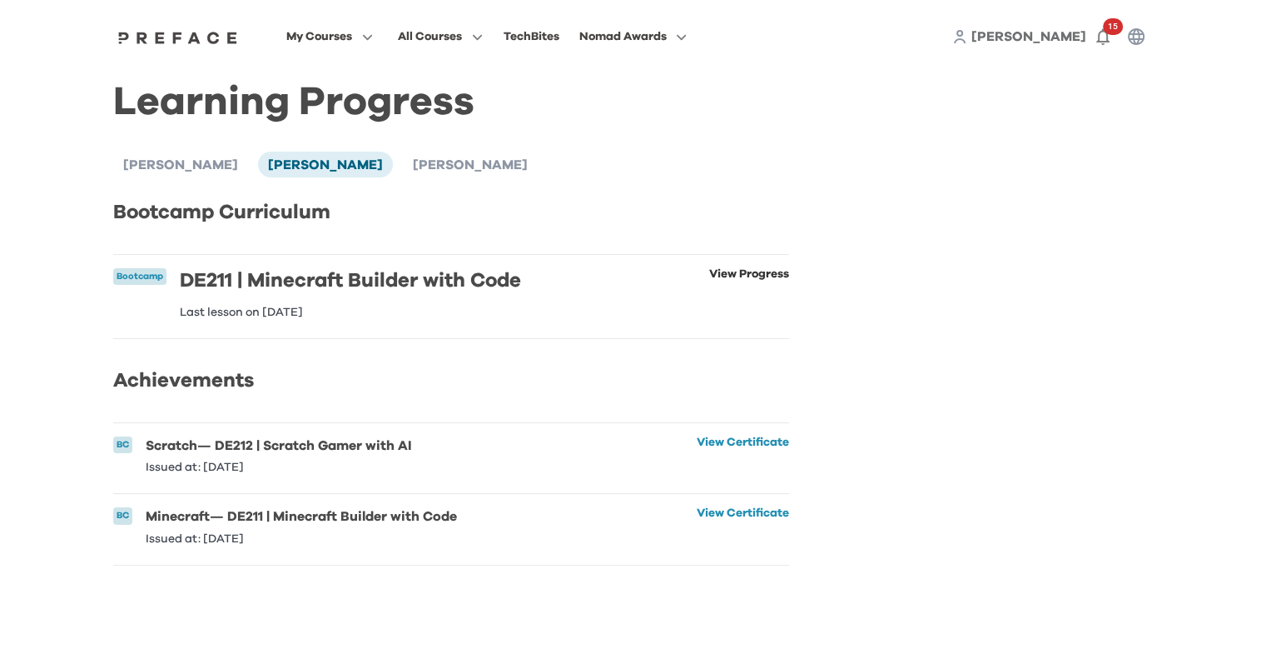
click at [759, 273] on link "View Progress" at bounding box center [749, 293] width 80 height 50
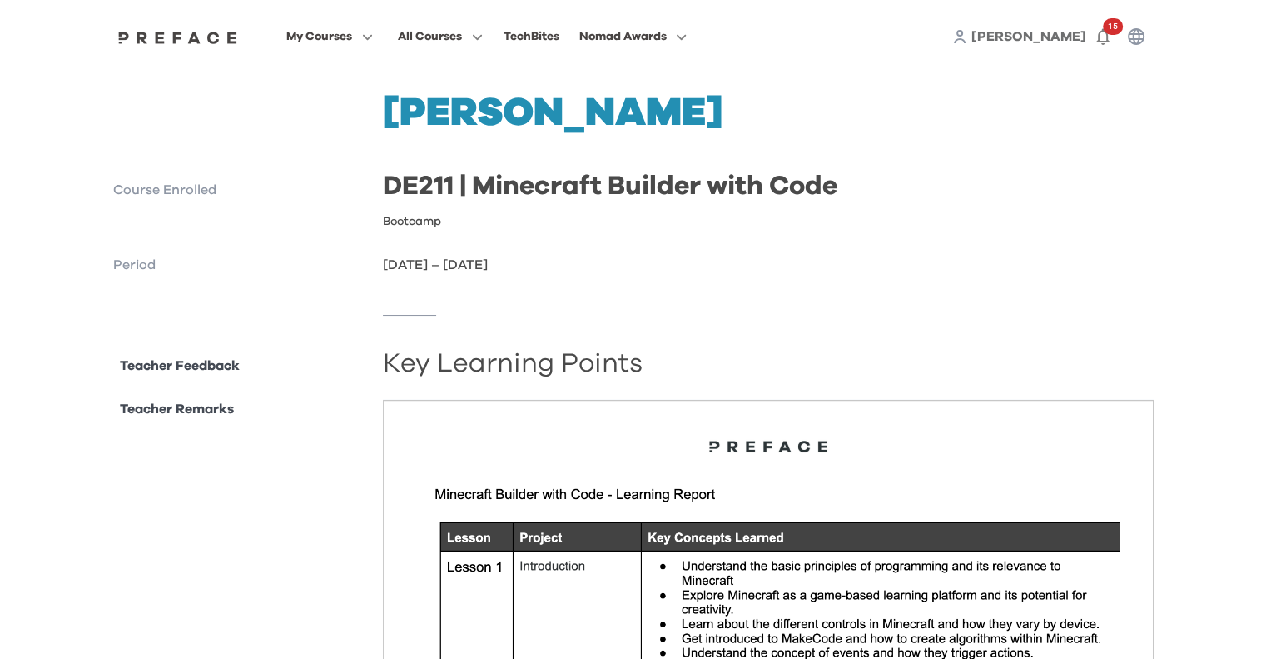
click at [216, 368] on p "Teacher Feedback" at bounding box center [180, 366] width 120 height 20
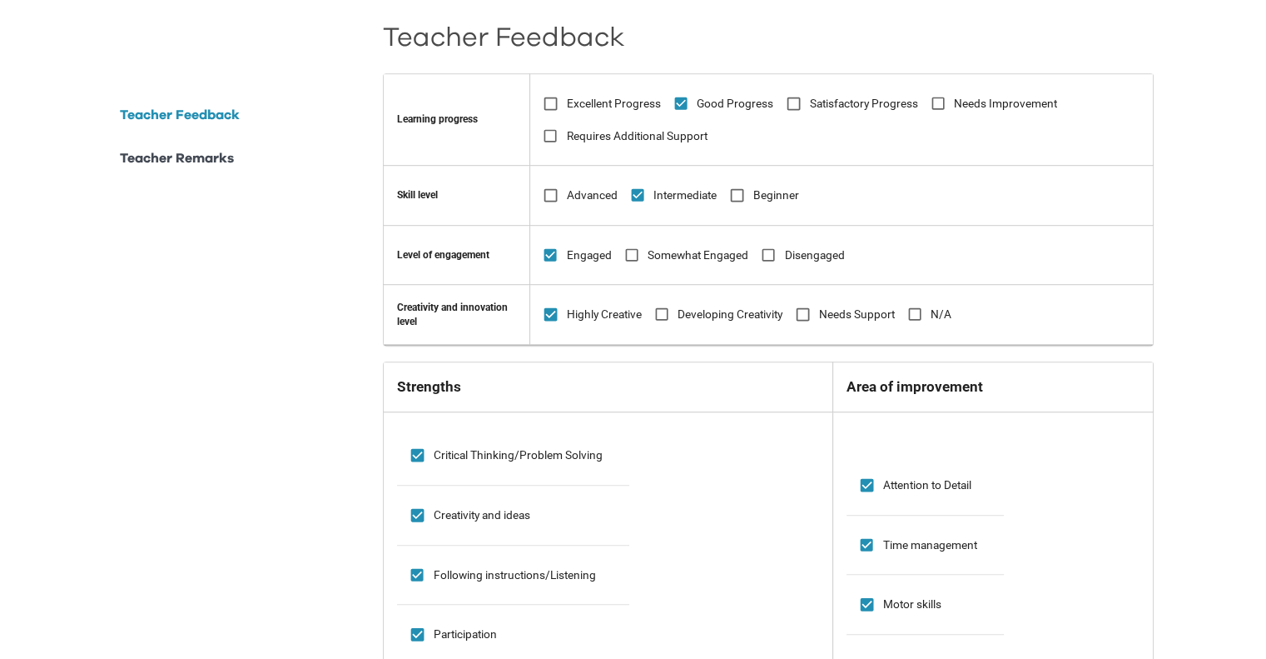
click at [200, 171] on li "Teacher Remarks" at bounding box center [176, 168] width 127 height 40
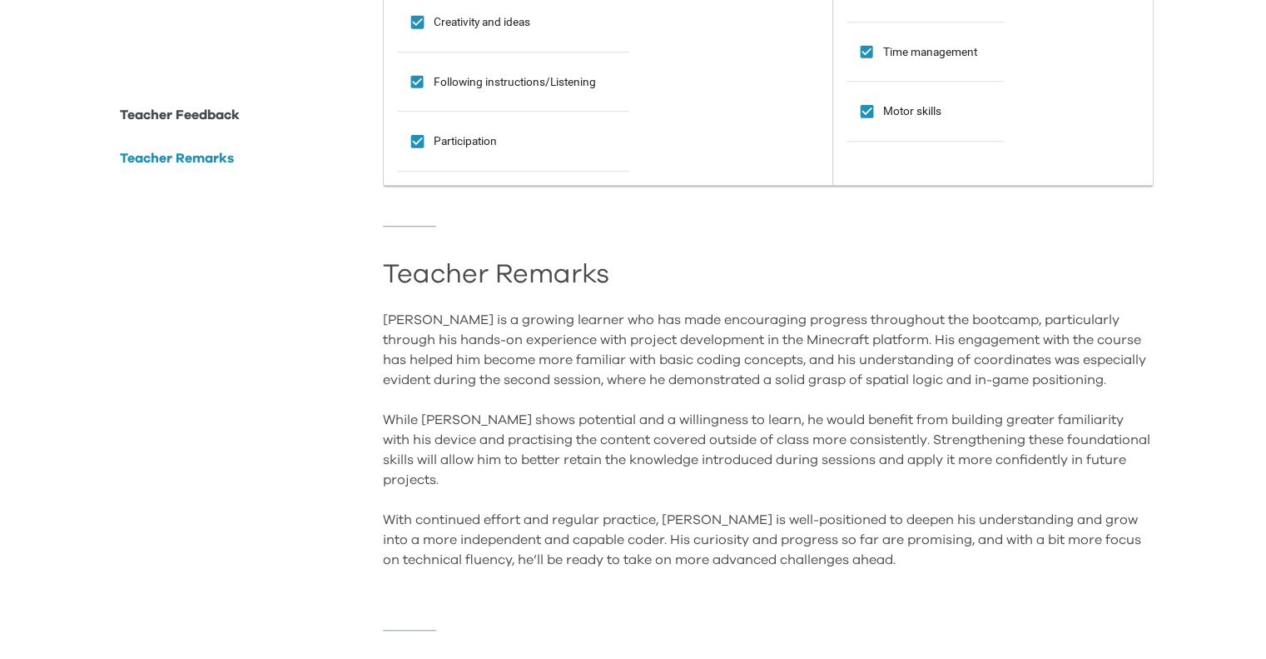
scroll to position [1594, 0]
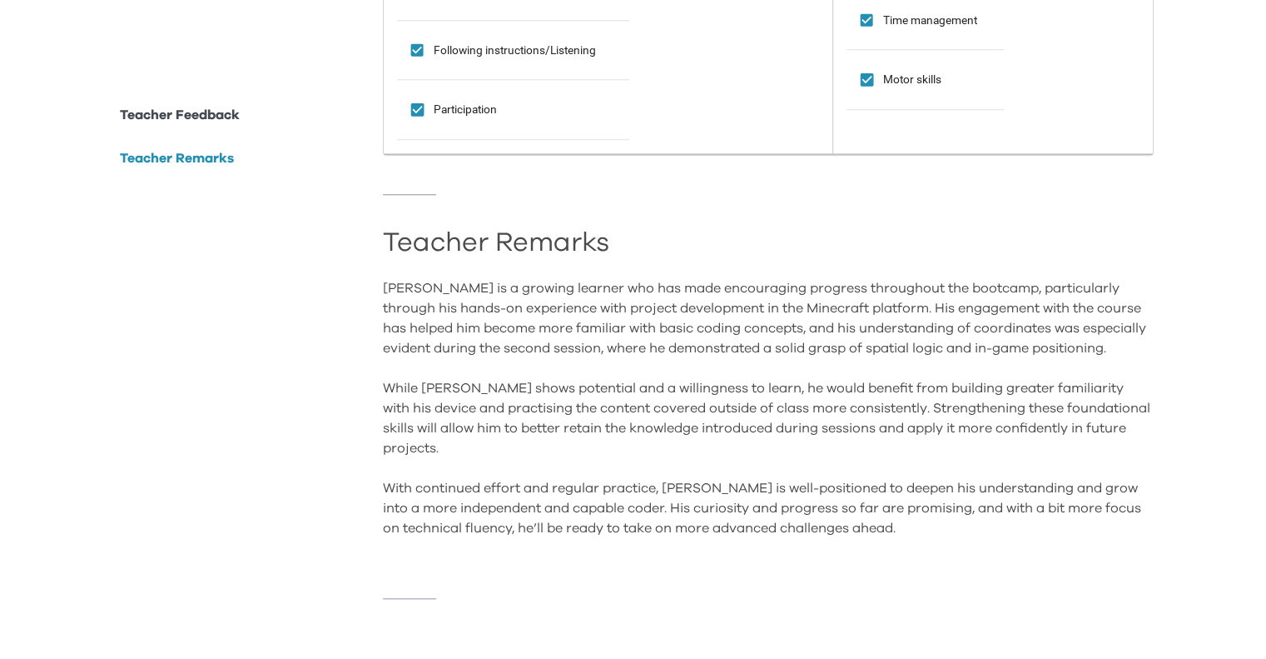
click at [207, 118] on p "Teacher Feedback" at bounding box center [180, 115] width 120 height 20
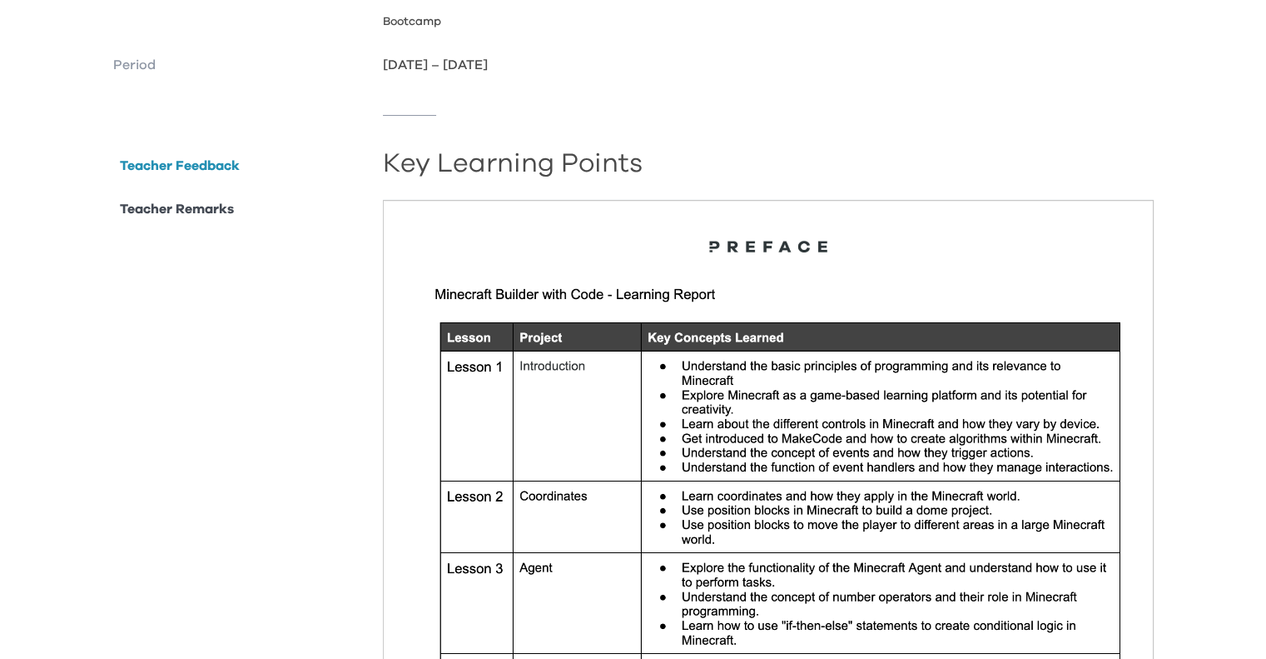
scroll to position [0, 0]
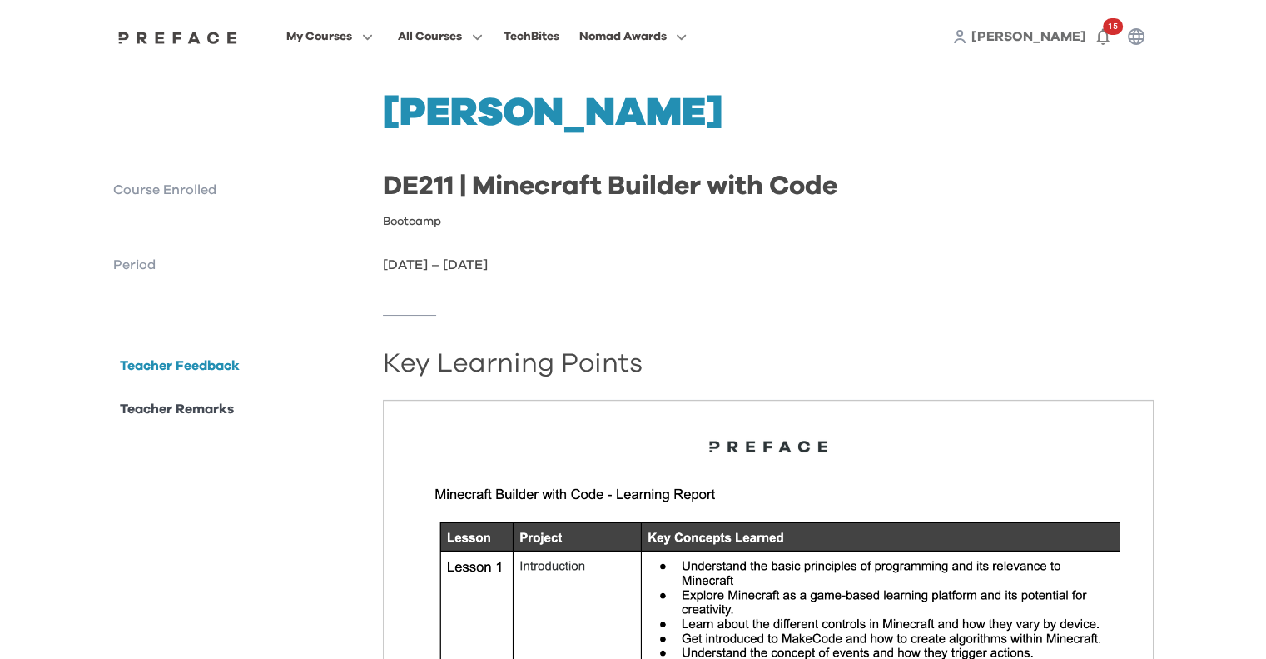
click at [203, 412] on p "Teacher Remarks" at bounding box center [177, 409] width 114 height 20
click at [177, 183] on p "Course Enrolled" at bounding box center [241, 190] width 257 height 20
click at [177, 191] on p "Course Enrolled" at bounding box center [241, 190] width 257 height 20
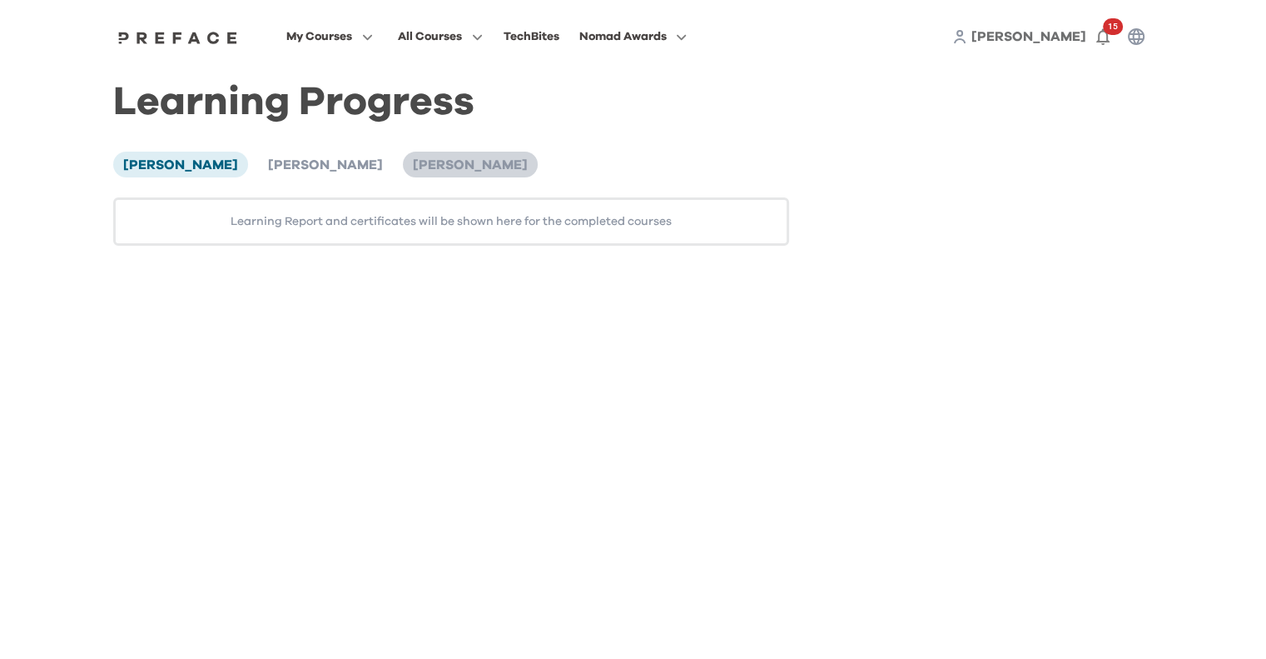
click at [413, 172] on span "Elijah Lu" at bounding box center [470, 164] width 115 height 13
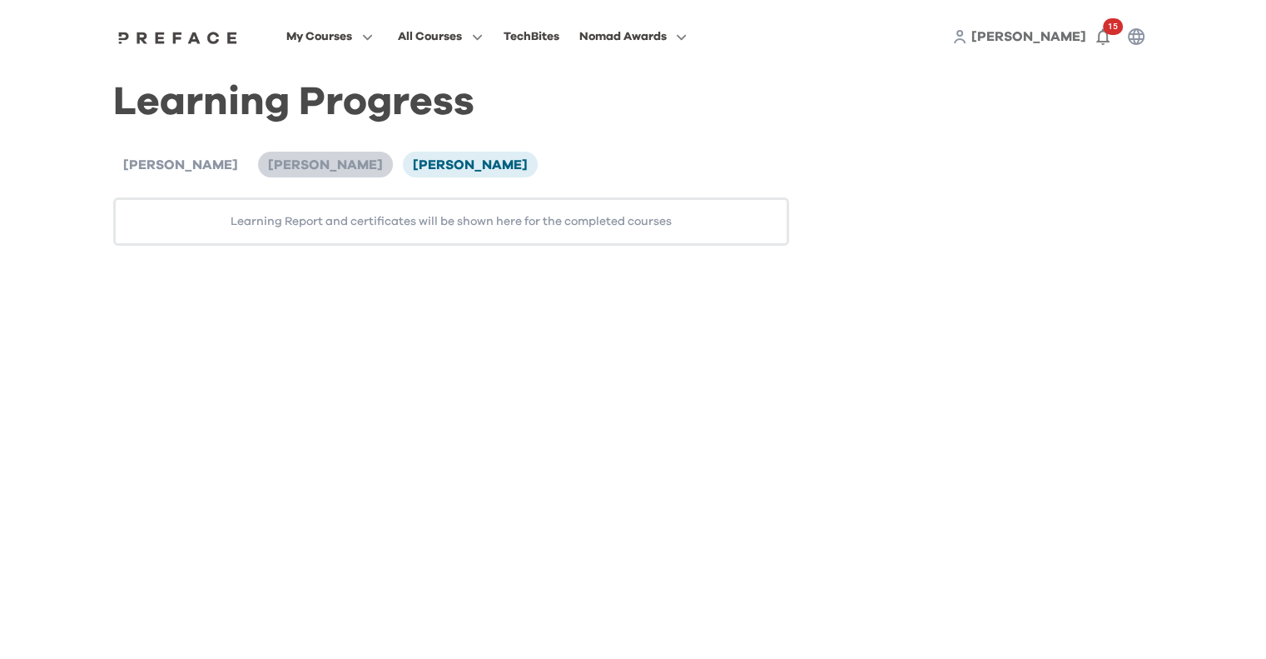
click at [268, 164] on span "Elijah Lu" at bounding box center [325, 164] width 115 height 13
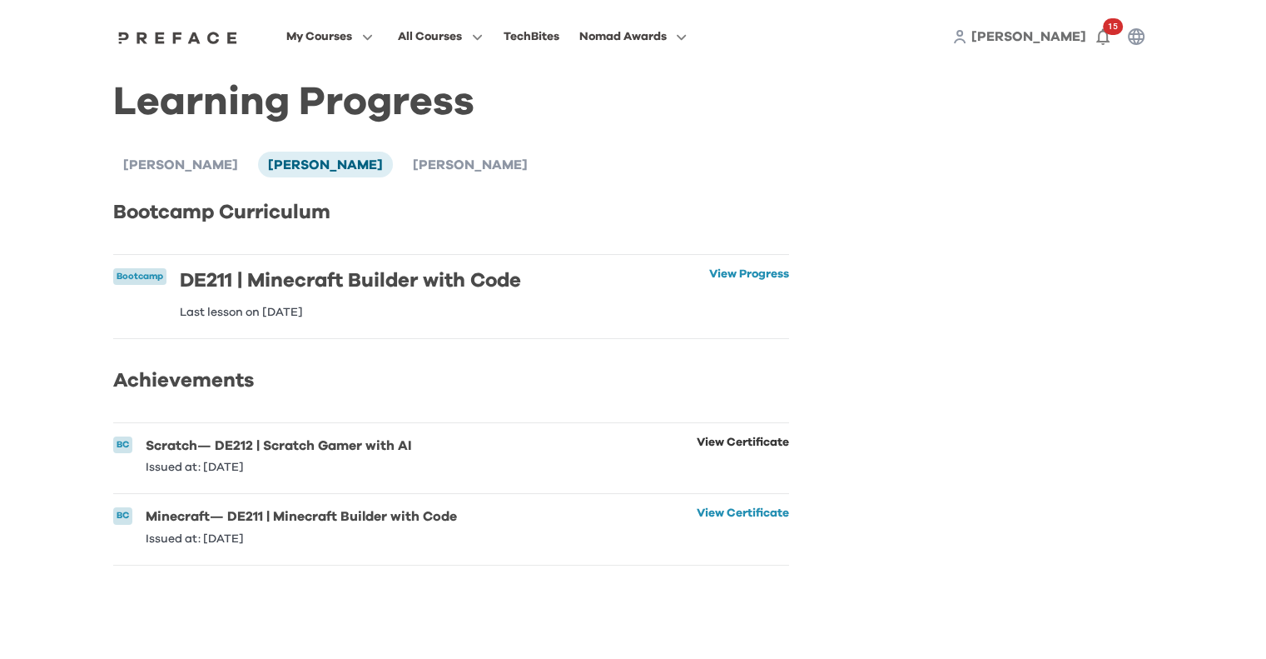
click at [749, 455] on link "View Certificate" at bounding box center [743, 454] width 92 height 37
click at [756, 527] on link "View Certificate" at bounding box center [743, 525] width 92 height 37
click at [413, 164] on span "Elijah Lu" at bounding box center [470, 164] width 115 height 13
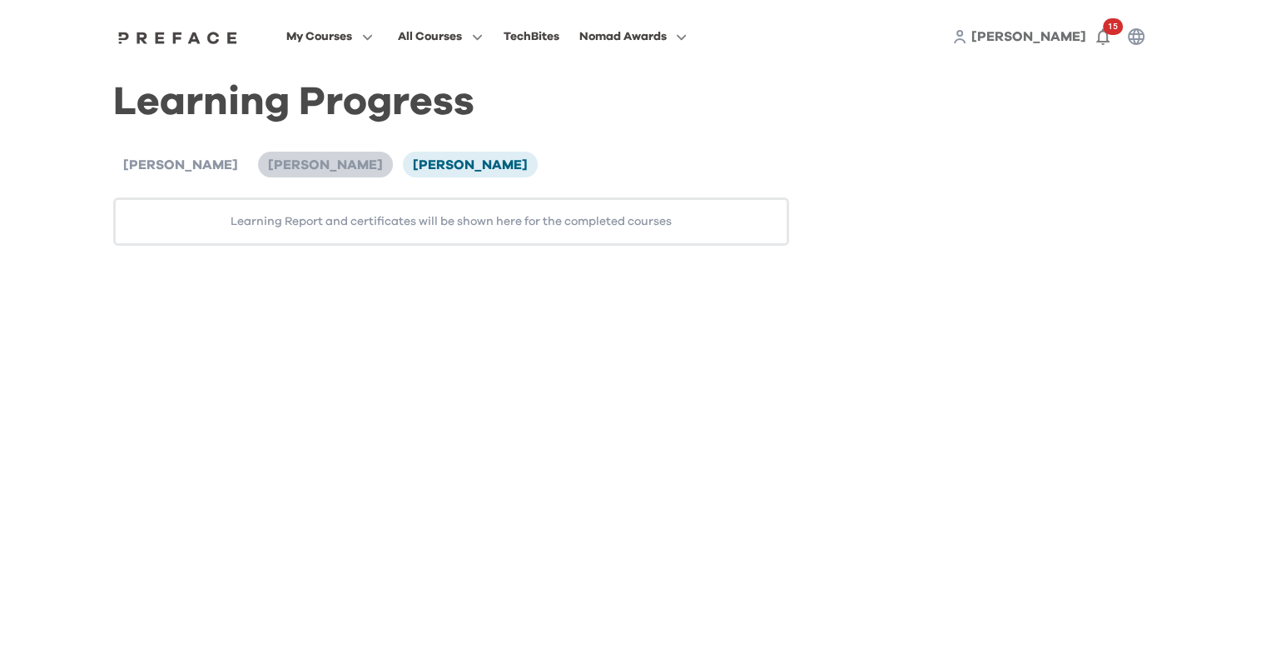
click at [268, 166] on span "Elijah Lu" at bounding box center [325, 164] width 115 height 13
